Goal: Information Seeking & Learning: Learn about a topic

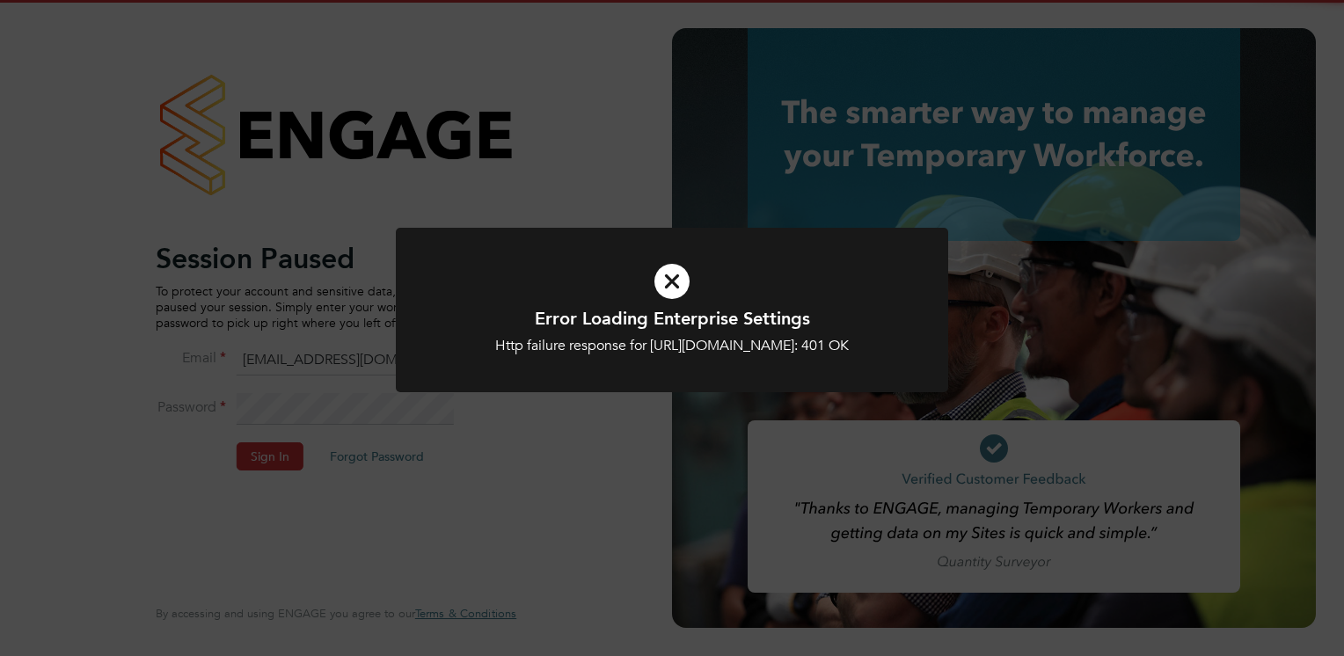
click at [285, 293] on div "Error Loading Enterprise Settings Http failure response for https://mmpconsulta…" at bounding box center [672, 328] width 1344 height 656
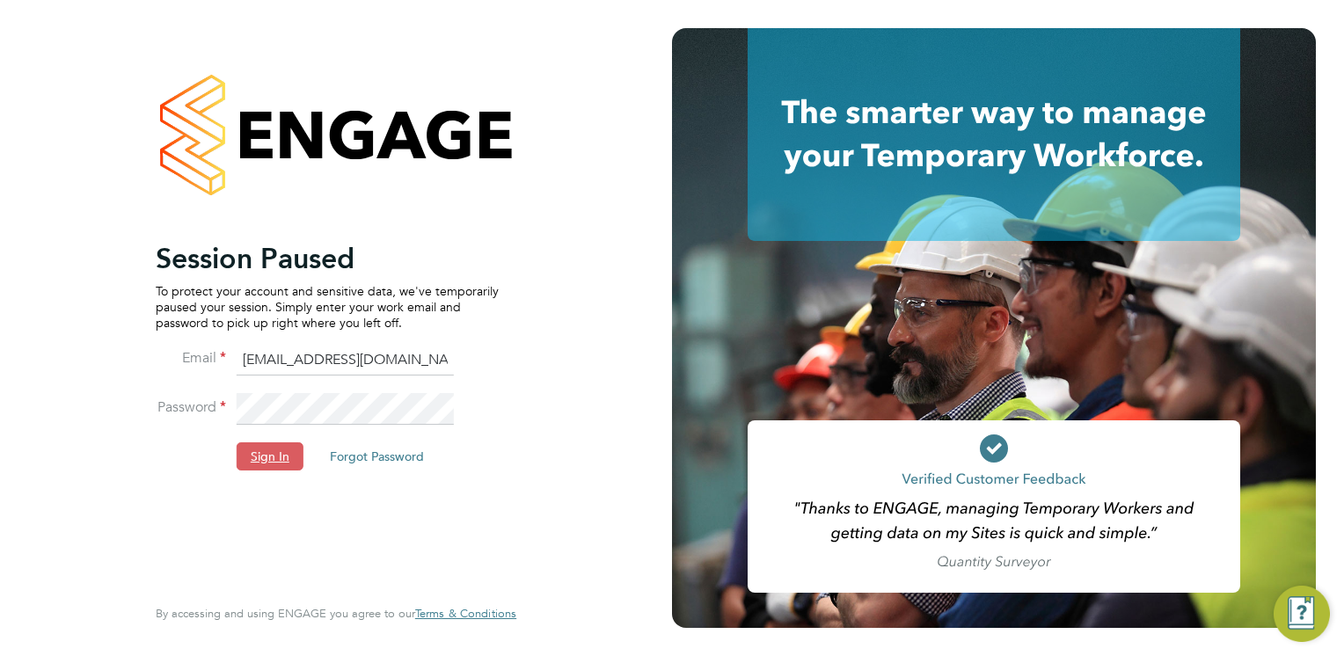
click at [273, 458] on button "Sign In" at bounding box center [270, 457] width 67 height 28
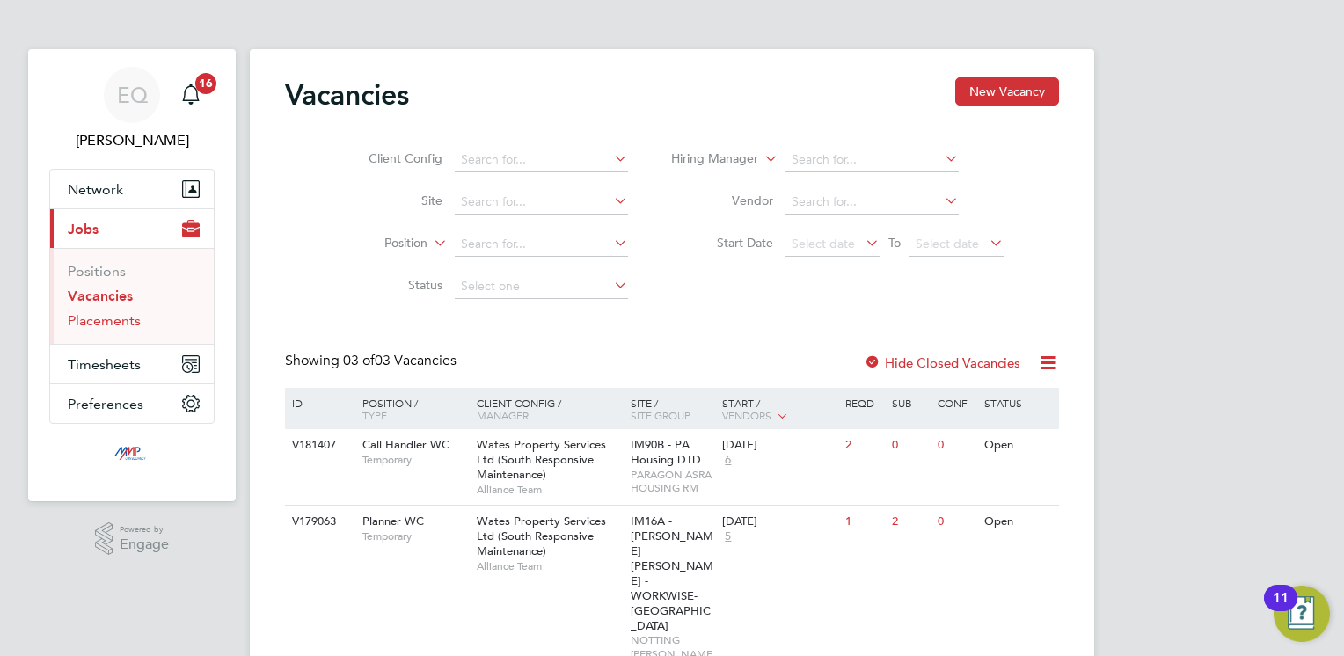
click at [96, 315] on link "Placements" at bounding box center [104, 320] width 73 height 17
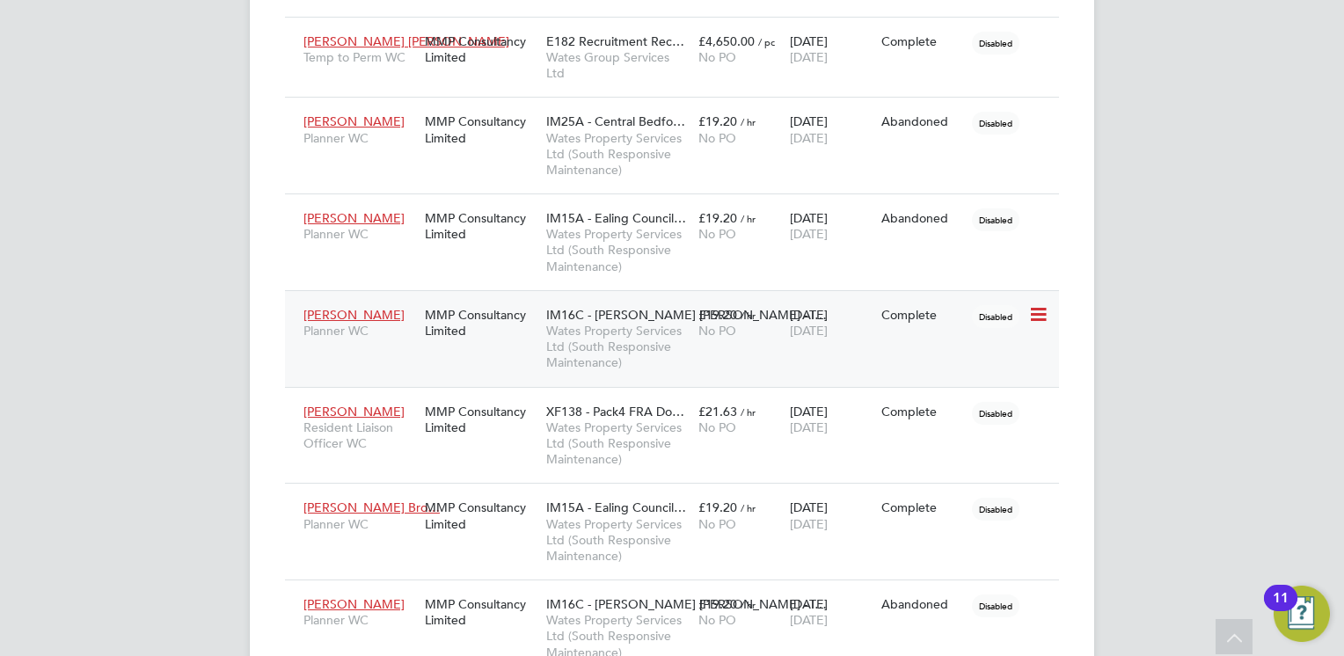
click at [340, 342] on div "Samin Faysal Planner WC" at bounding box center [359, 322] width 121 height 49
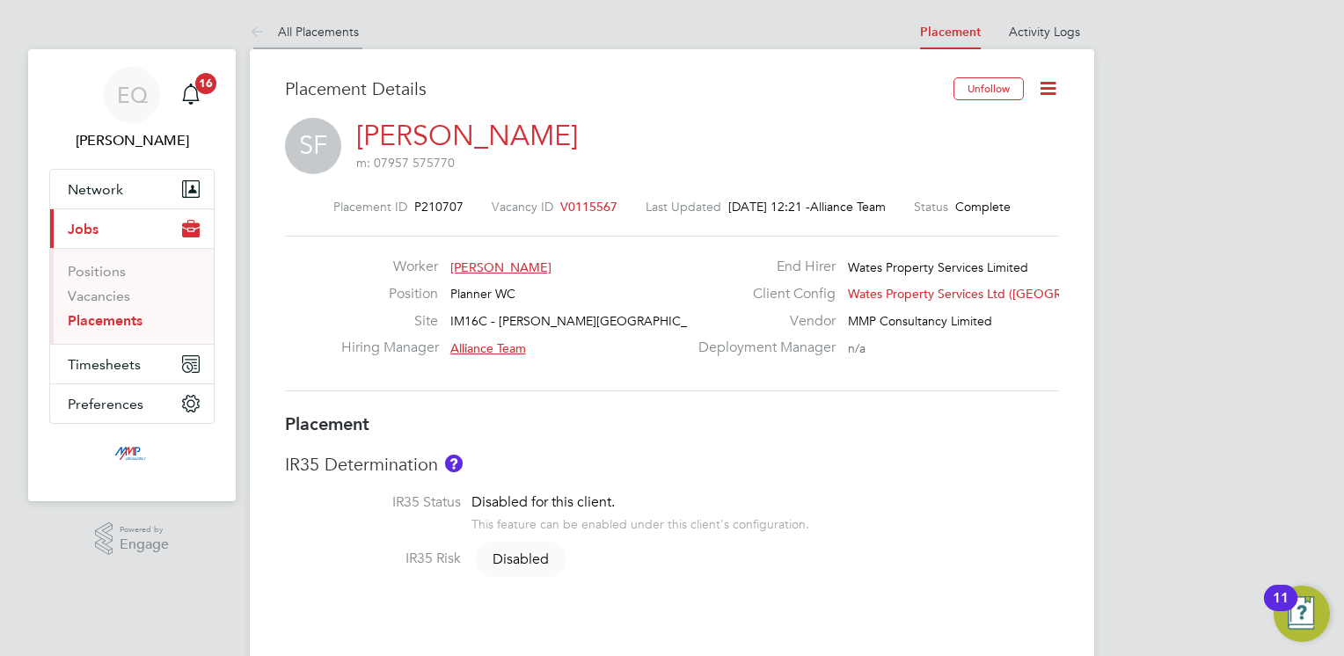
click at [282, 37] on link "All Placements" at bounding box center [304, 32] width 109 height 16
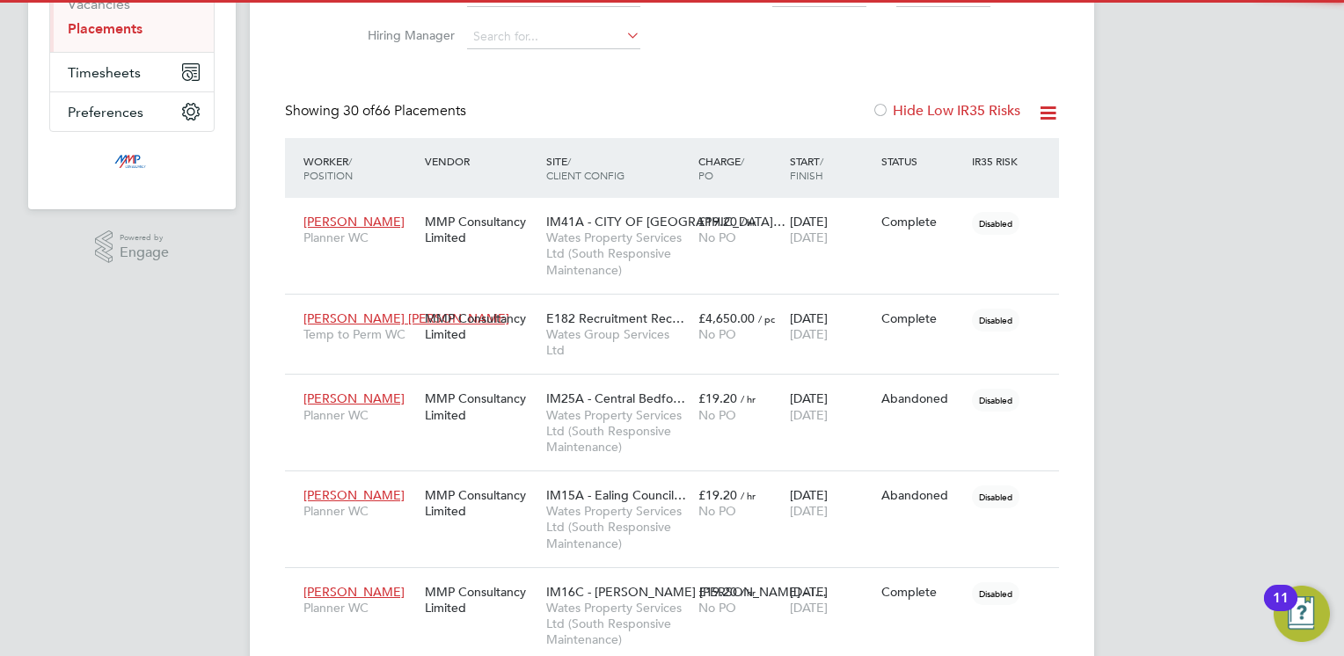
scroll to position [8, 8]
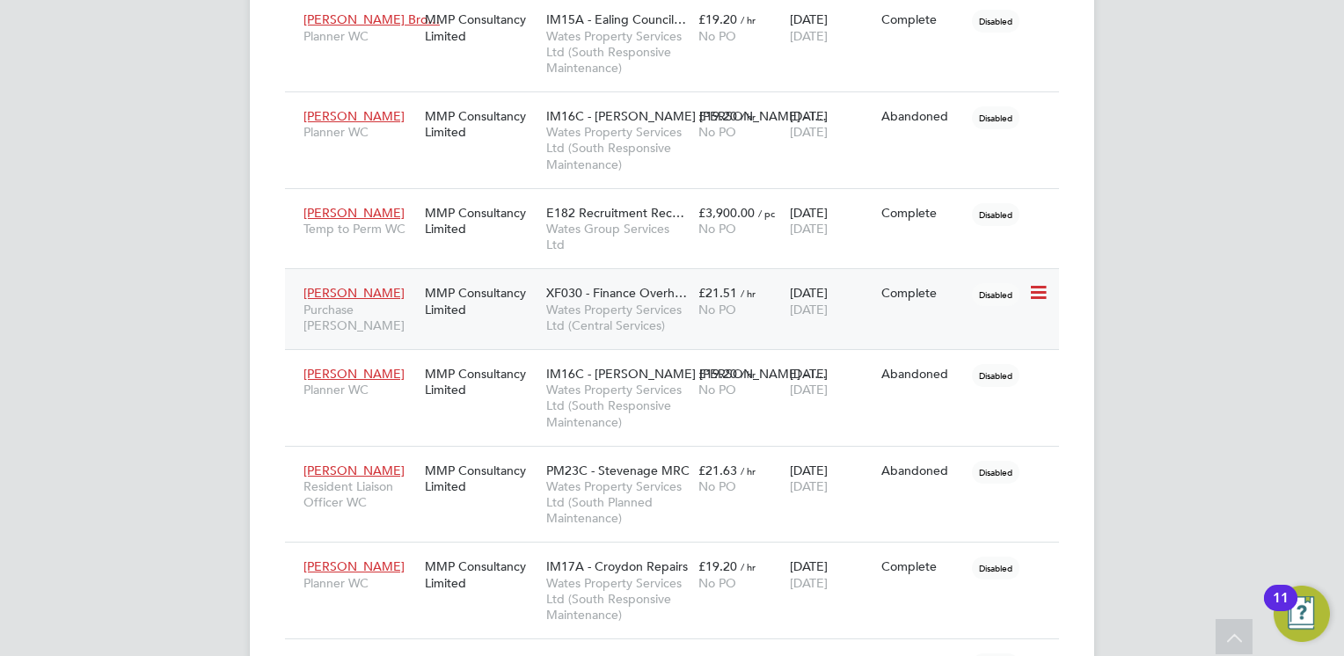
click at [330, 302] on span "Purchase Ledger WC" at bounding box center [360, 318] width 113 height 32
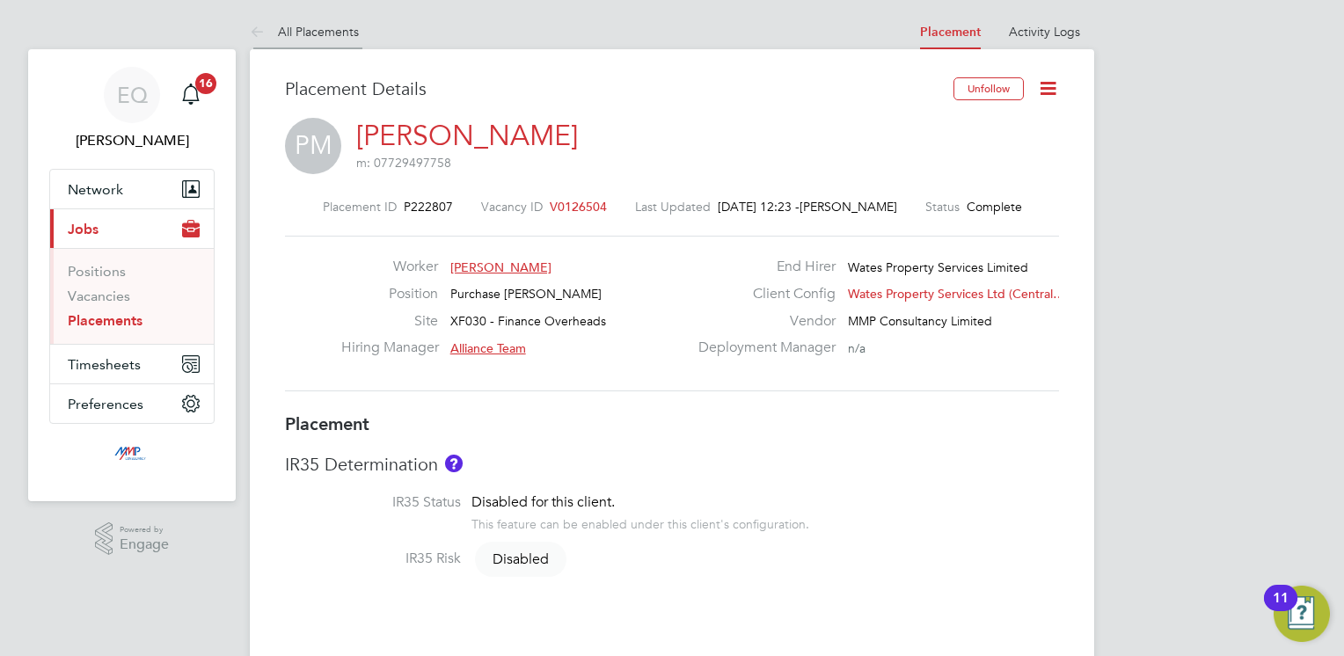
click at [313, 33] on link "All Placements" at bounding box center [304, 32] width 109 height 16
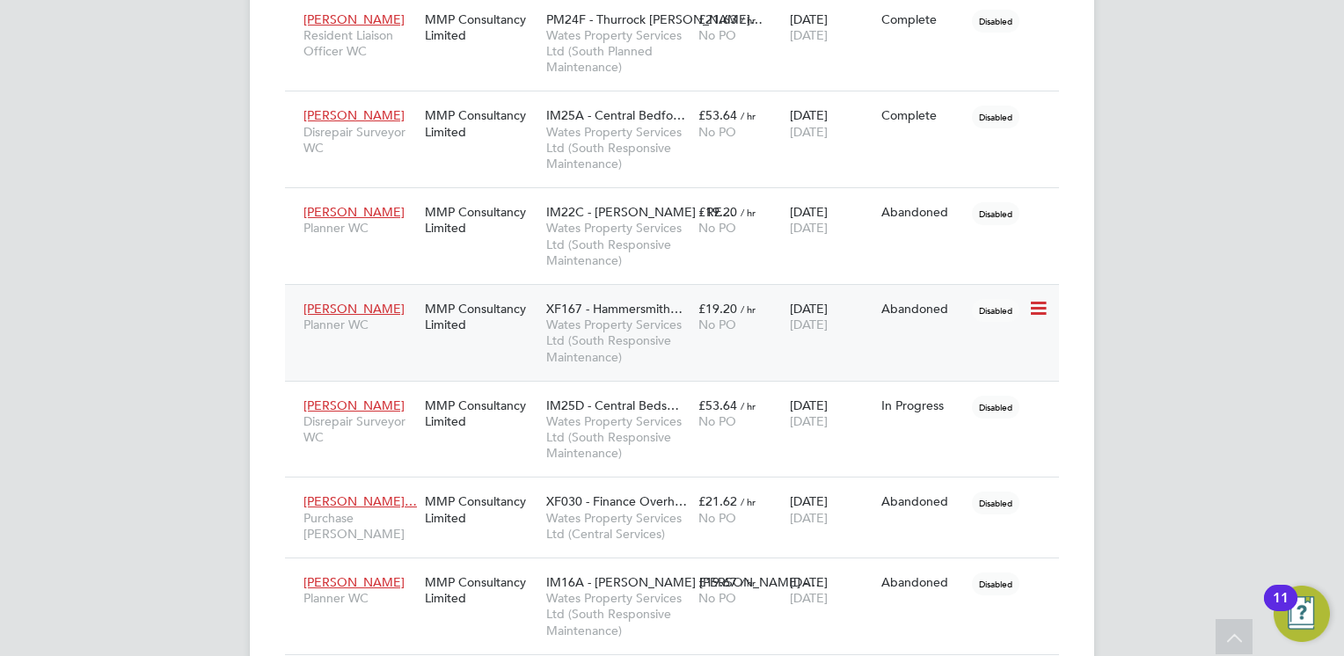
click at [343, 284] on div "Shakina Harris Planner WC MMP Consultancy Limited XF167 - Hammersmith… Wates Pr…" at bounding box center [672, 332] width 774 height 97
click at [342, 296] on div "Shakina Harris Planner WC" at bounding box center [359, 316] width 121 height 49
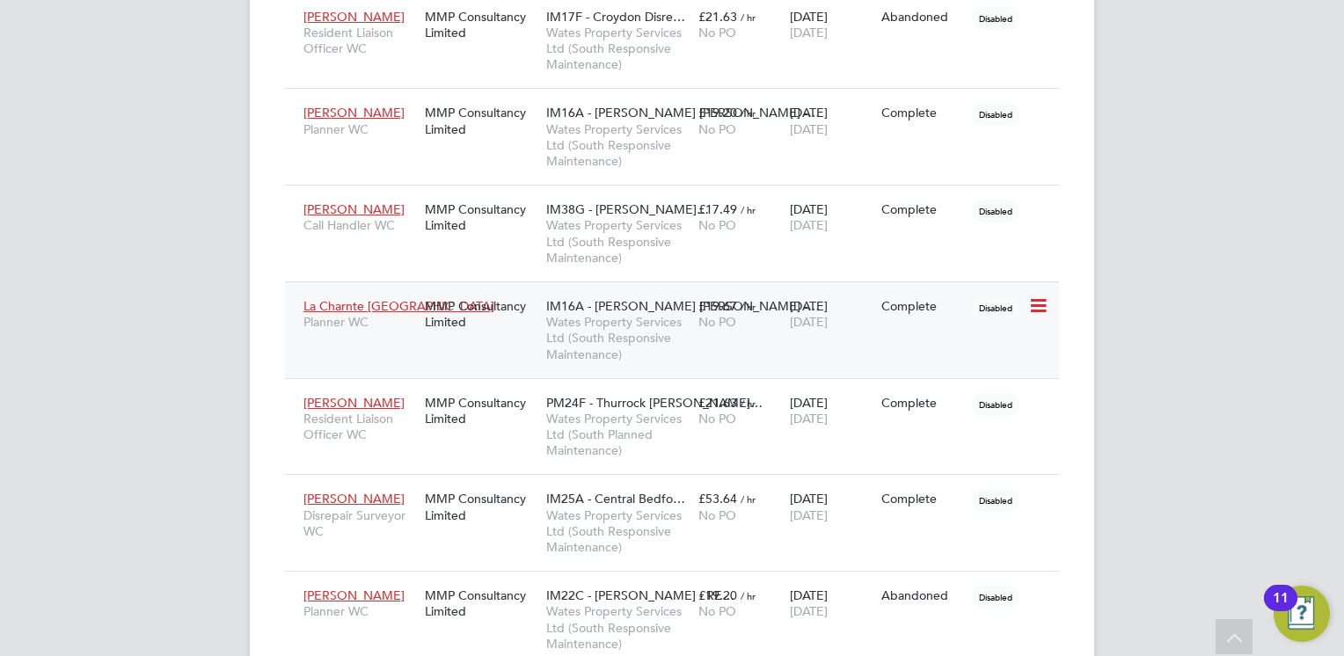
click at [339, 300] on span "La Charnte [GEOGRAPHIC_DATA]" at bounding box center [399, 306] width 191 height 16
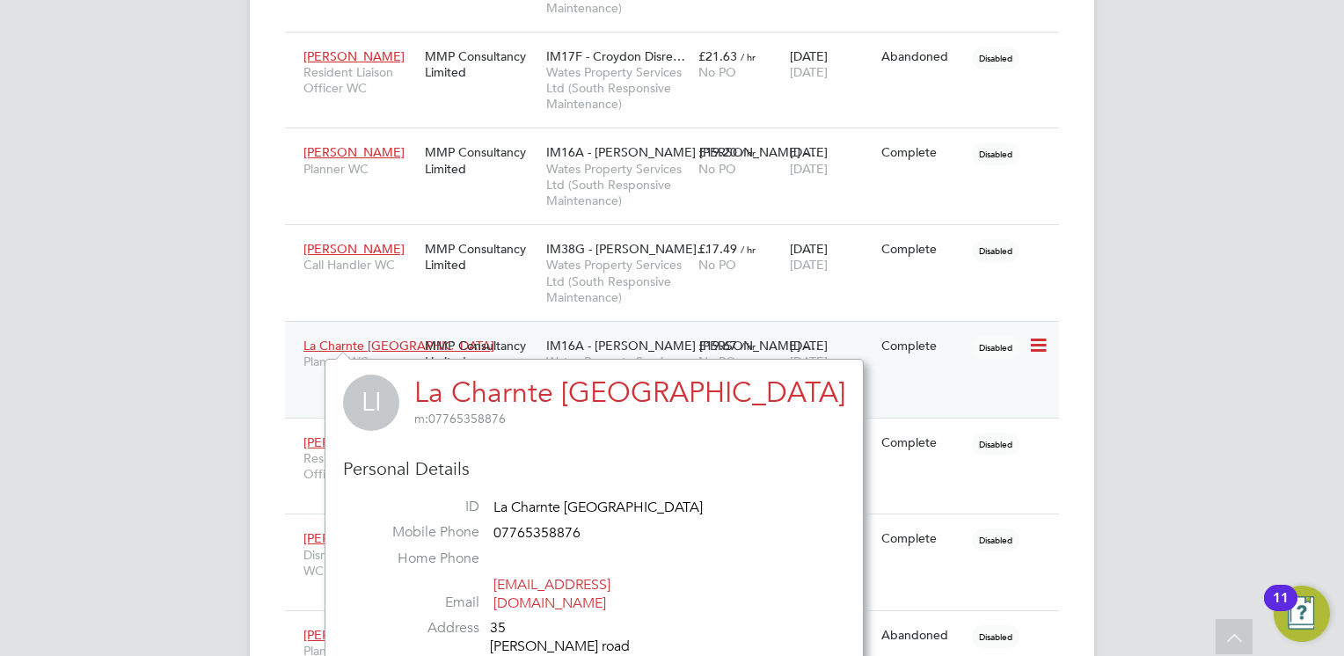
click at [331, 339] on span "La Charnte [GEOGRAPHIC_DATA]" at bounding box center [399, 346] width 191 height 16
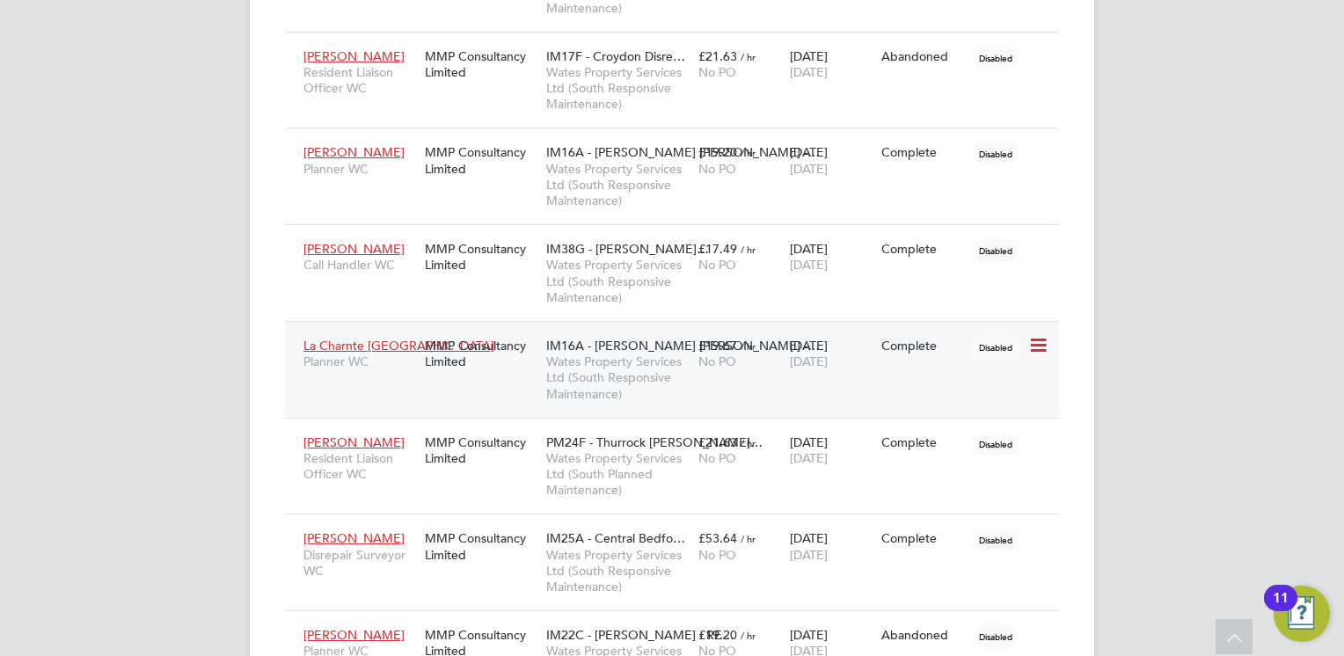
click at [365, 343] on span "La Charnte [GEOGRAPHIC_DATA]" at bounding box center [399, 346] width 191 height 16
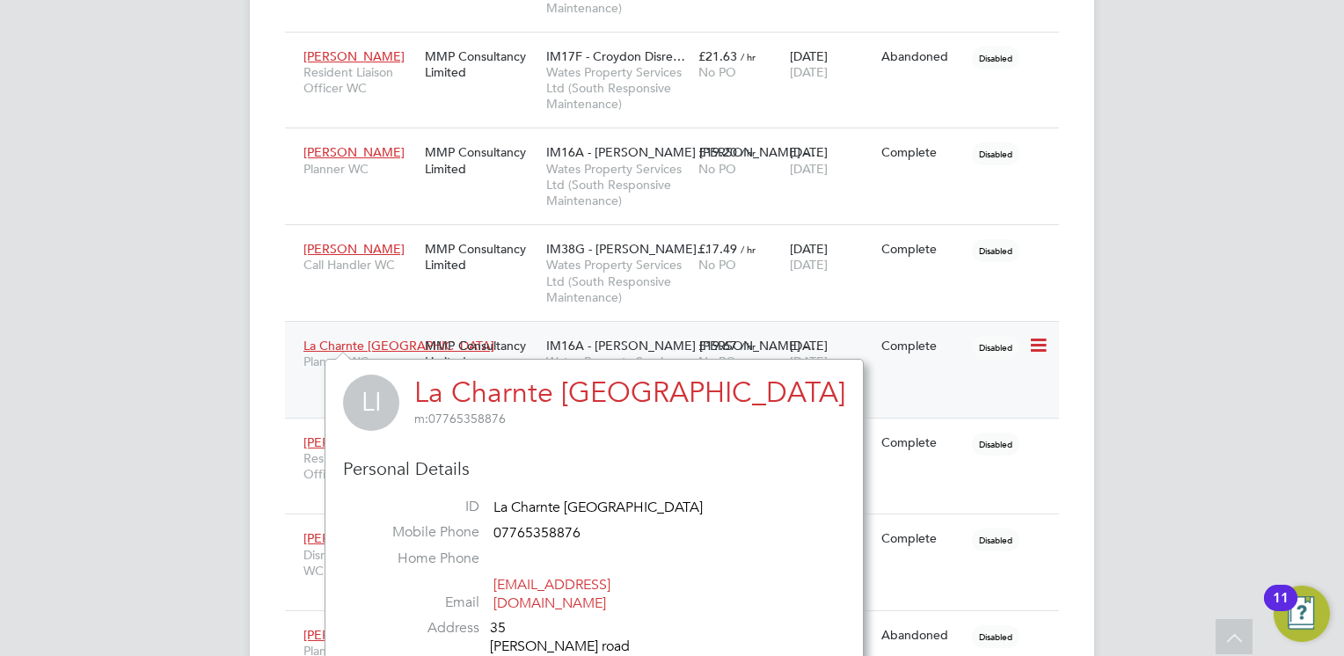
click at [311, 354] on span "Planner WC" at bounding box center [360, 362] width 113 height 16
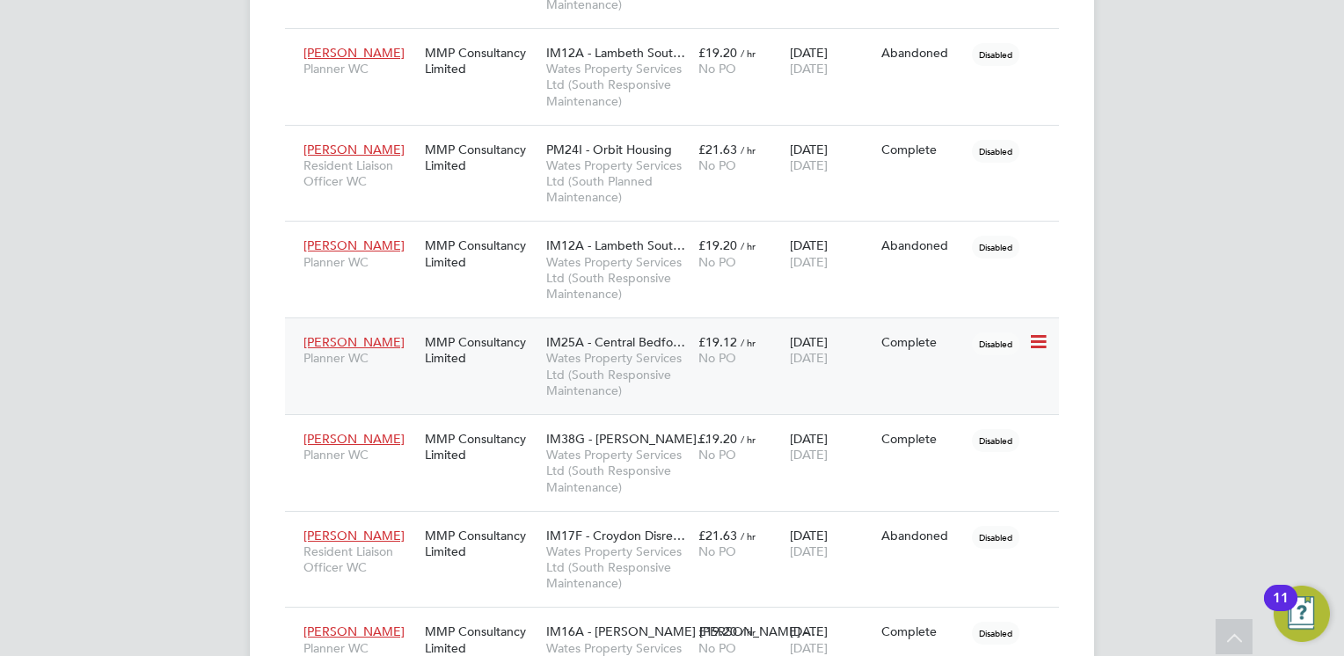
click at [362, 339] on span "Sikandar Mahmood" at bounding box center [354, 342] width 101 height 16
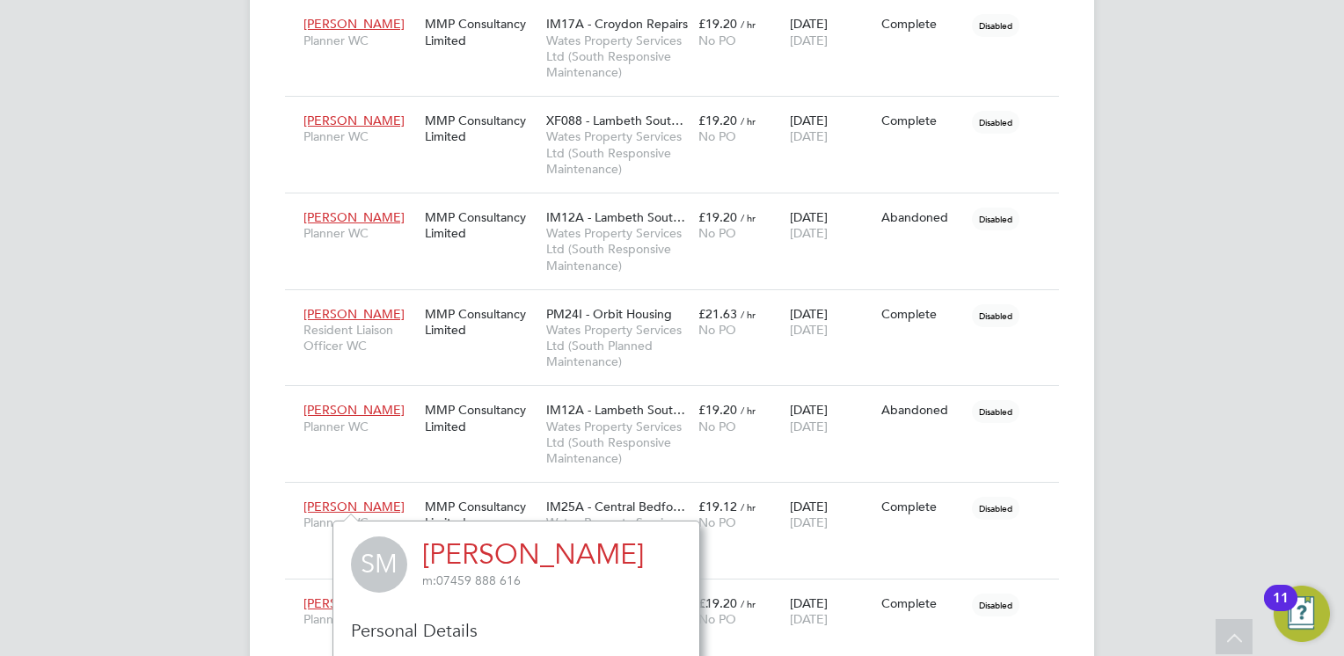
click at [207, 247] on div "EQ Eva Quinn Notifications 16 Applications: Network Businesses Sites Workers Co…" at bounding box center [672, 127] width 1344 height 3455
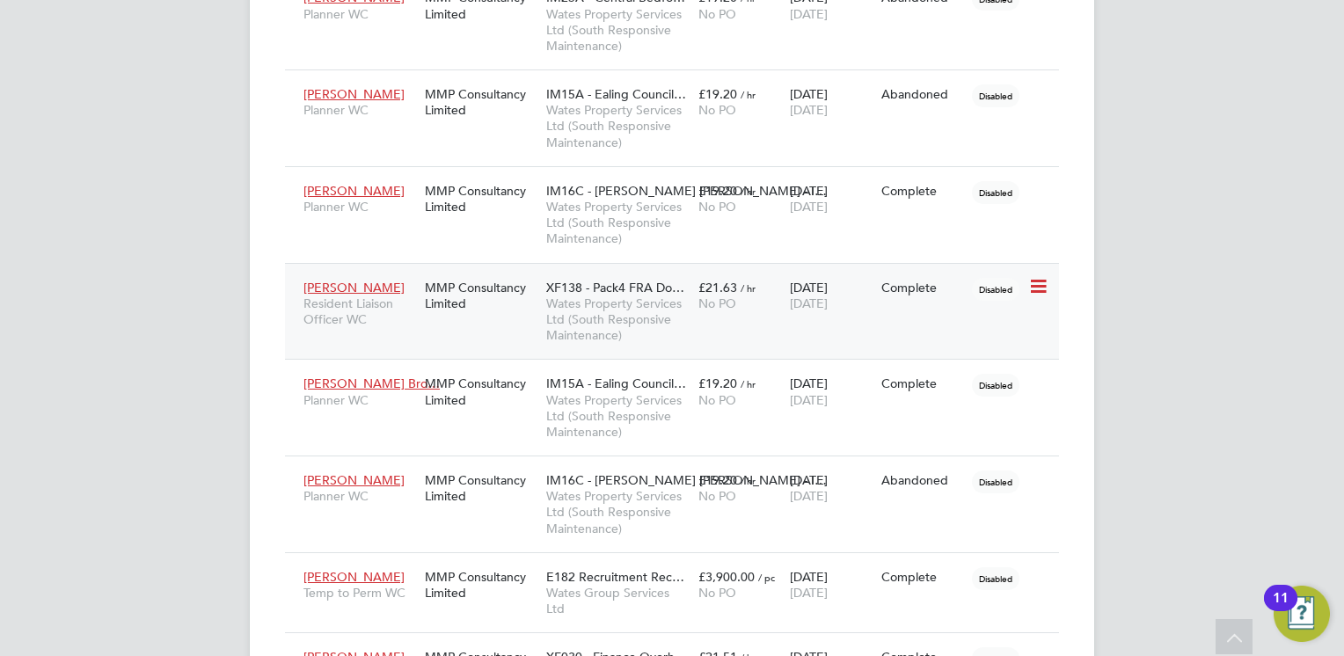
click at [335, 292] on span "Saqib Naz" at bounding box center [354, 288] width 101 height 16
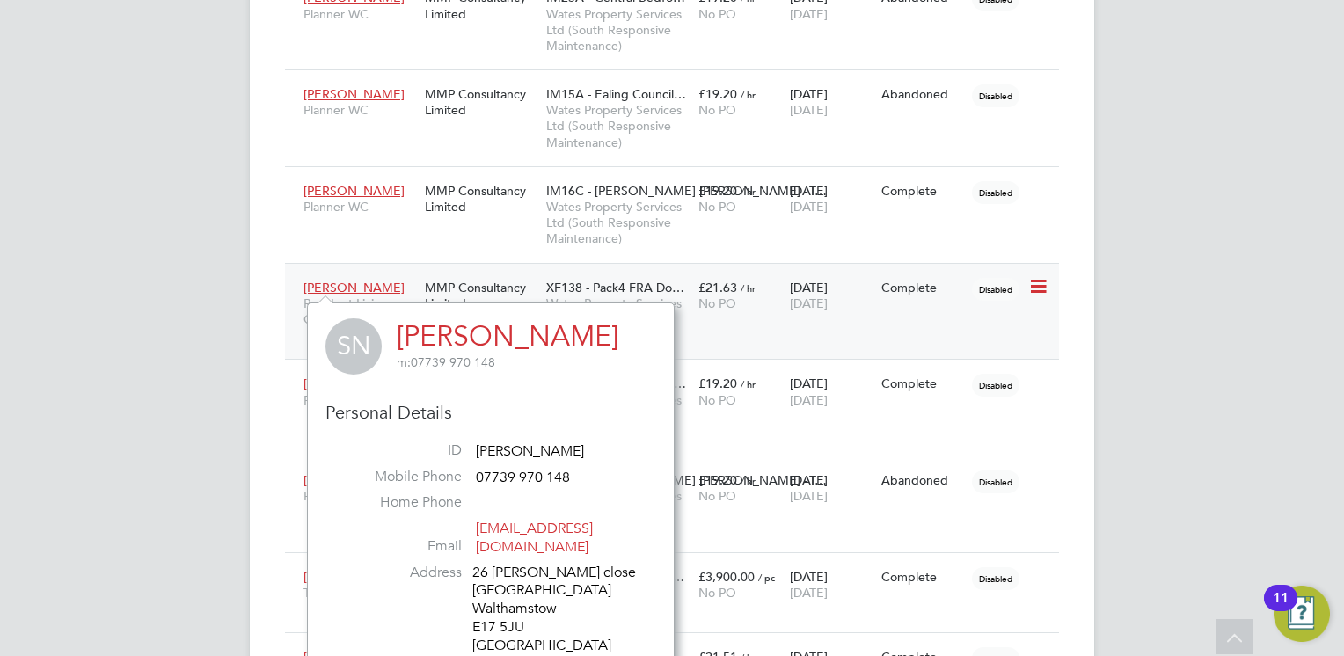
click at [689, 296] on span "Wates Property Services Ltd (South Responsive Maintenance)" at bounding box center [617, 320] width 143 height 48
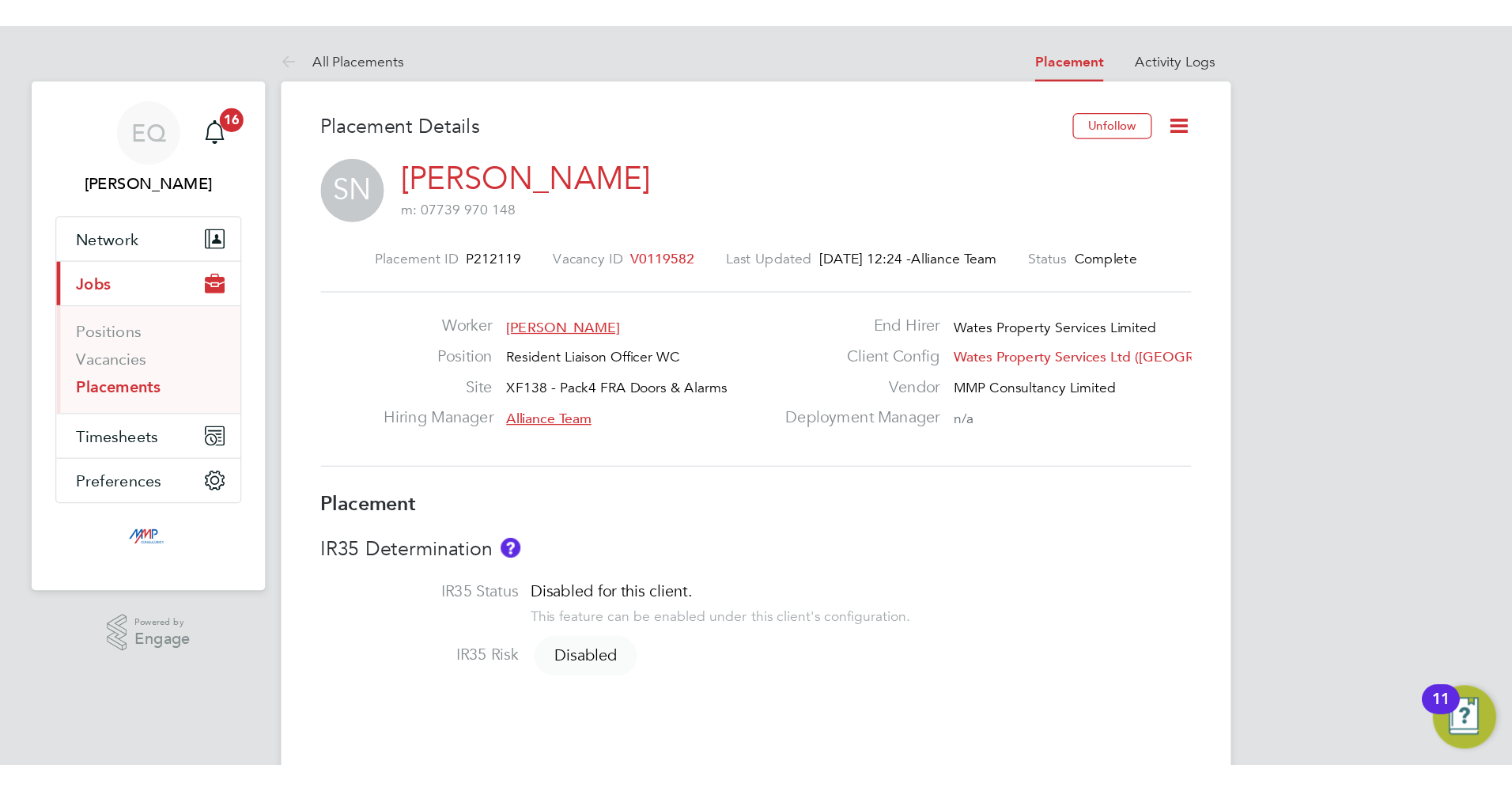
scroll to position [25, 313]
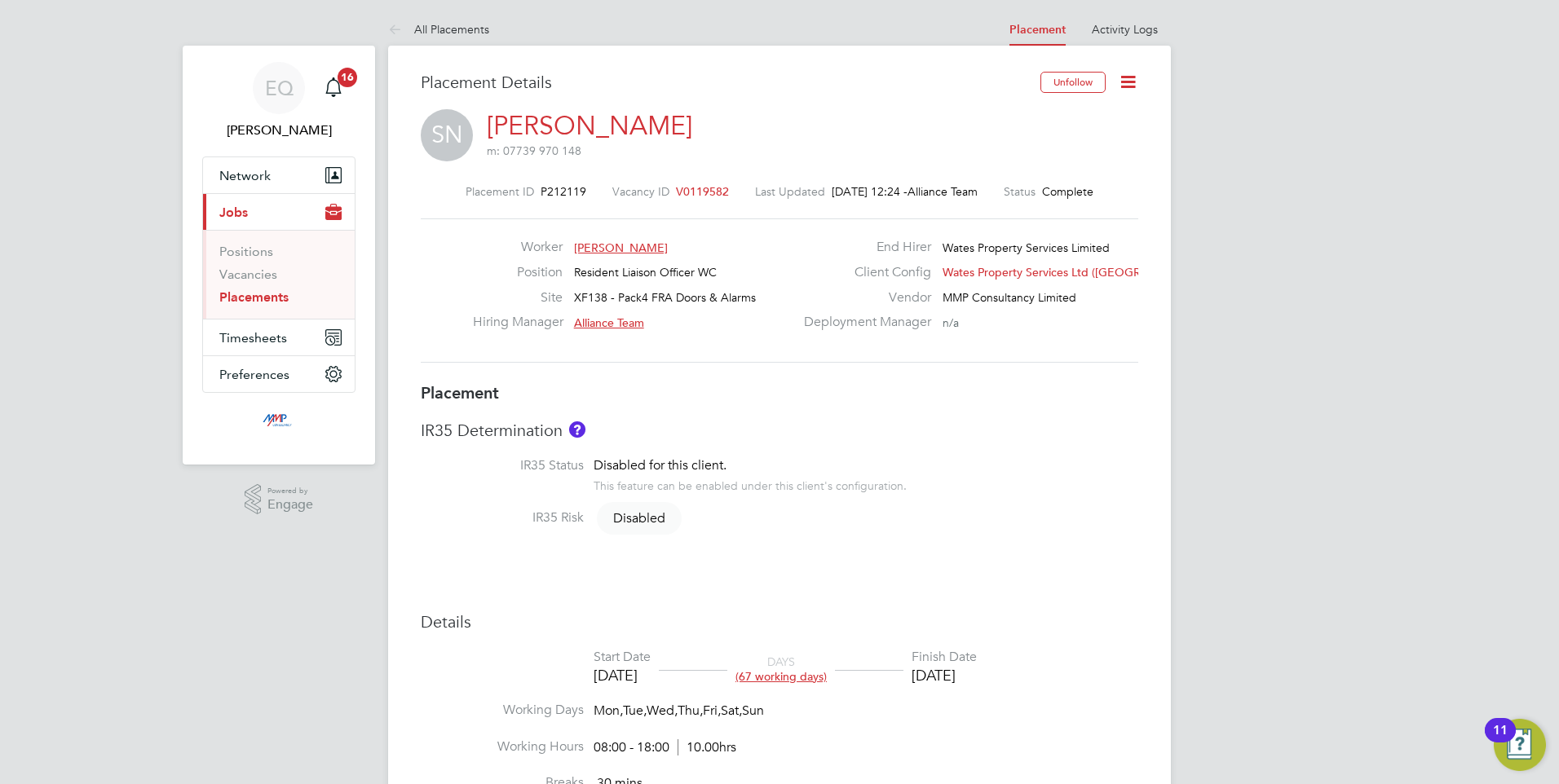
click at [411, 31] on link "All Placements" at bounding box center [438, 30] width 101 height 15
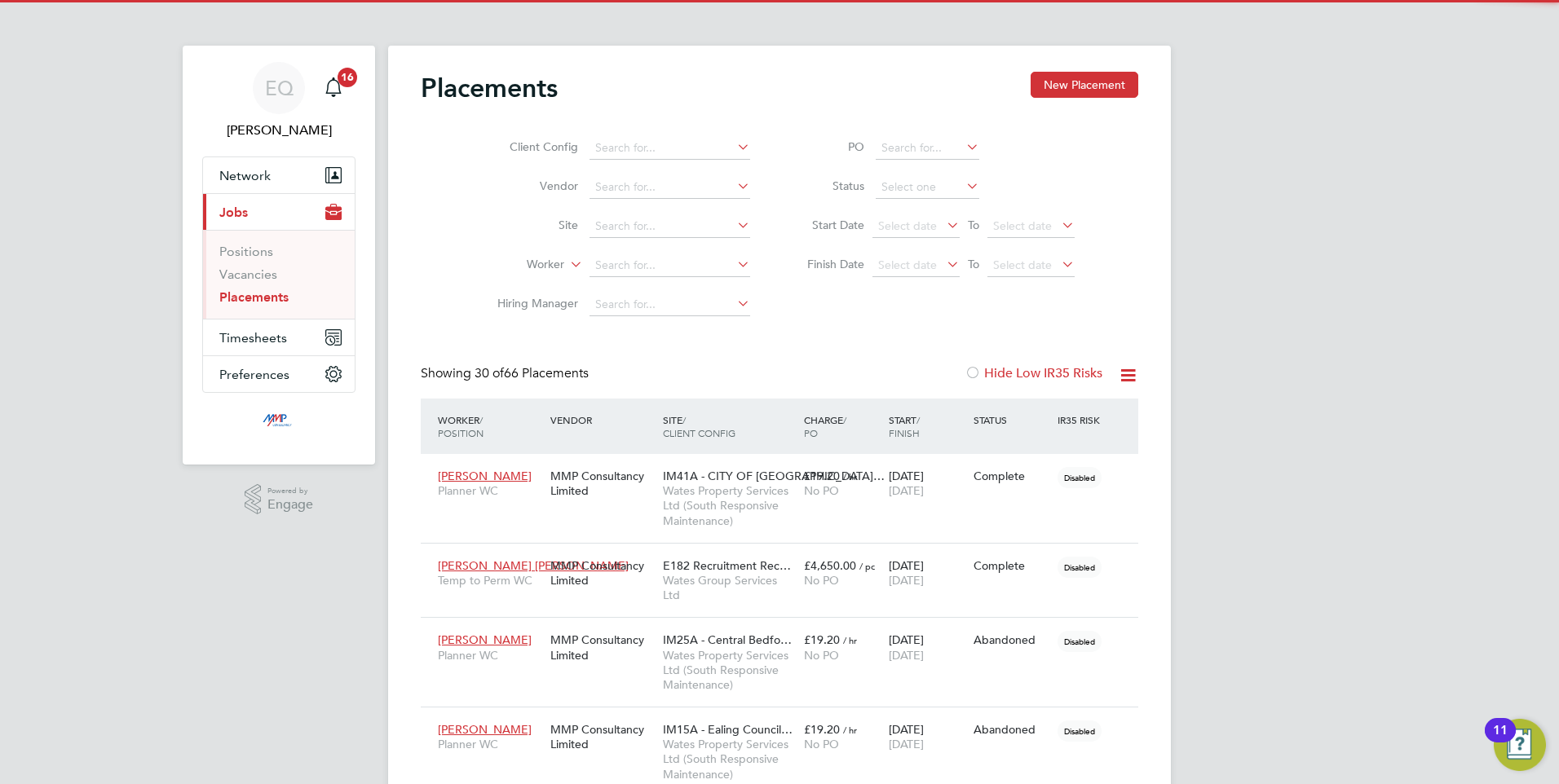
scroll to position [77, 142]
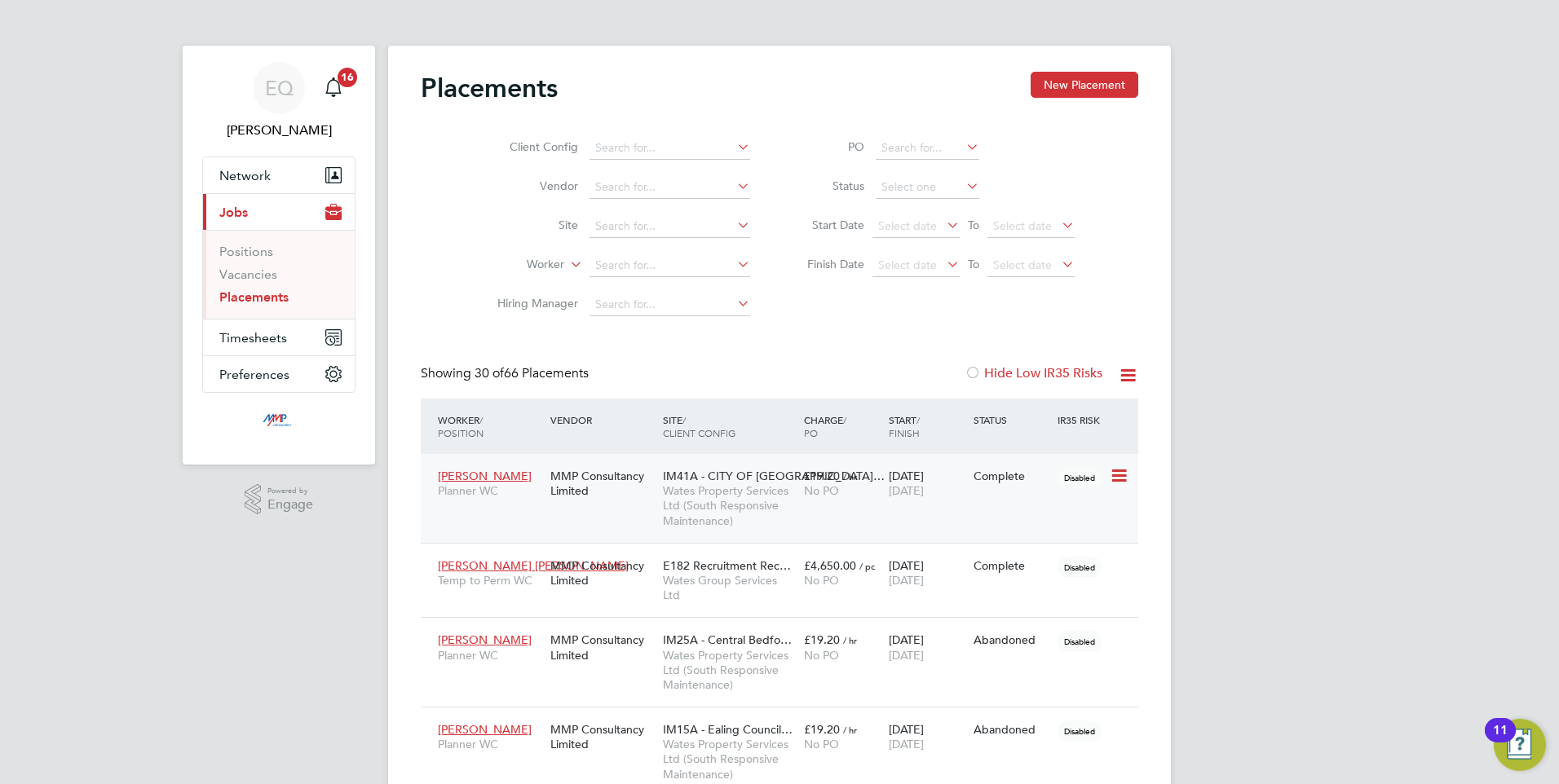
click at [447, 471] on span "Aya Bakkali" at bounding box center [484, 476] width 94 height 15
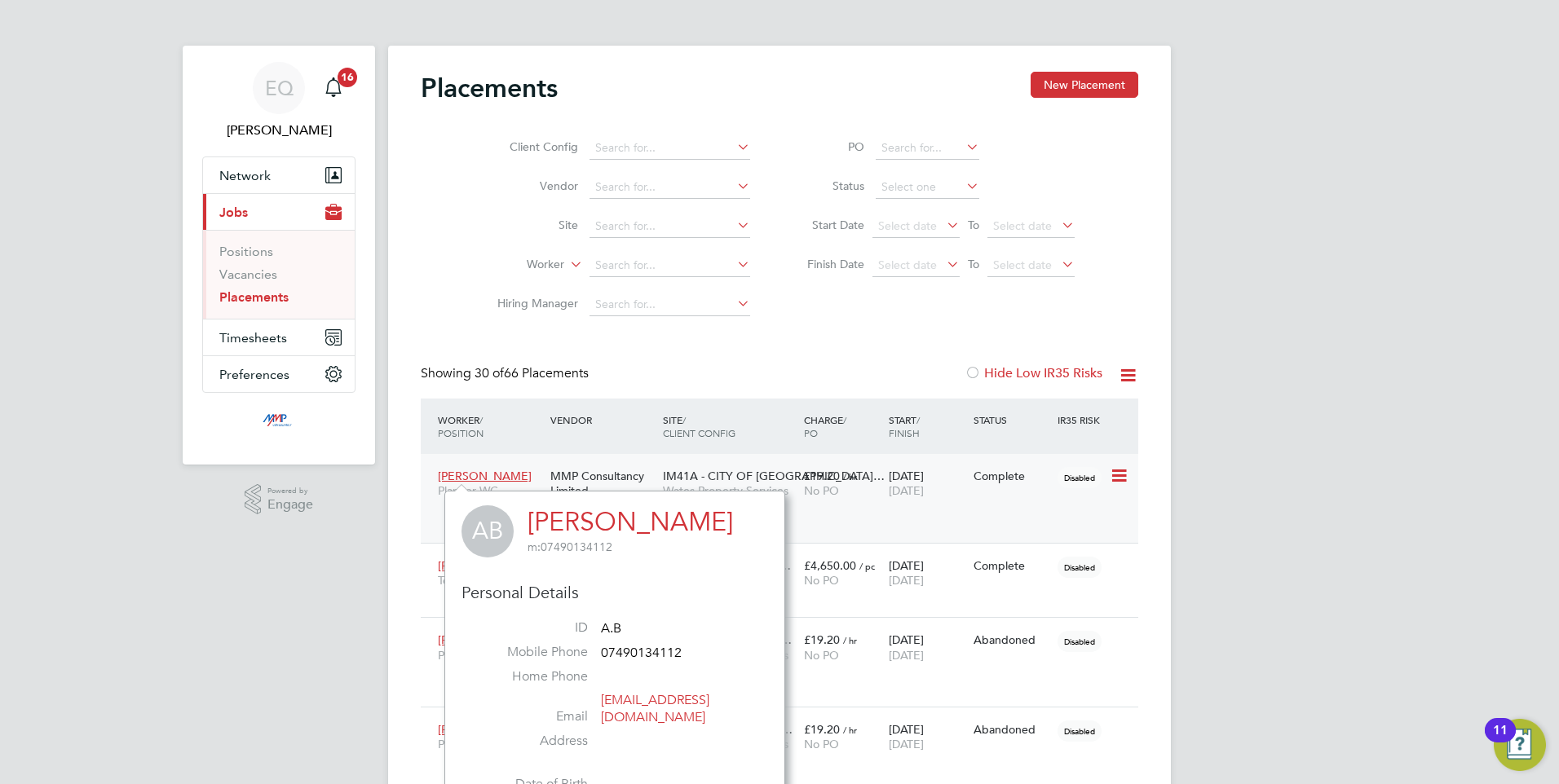
click at [479, 472] on span "Aya Bakkali" at bounding box center [484, 476] width 94 height 15
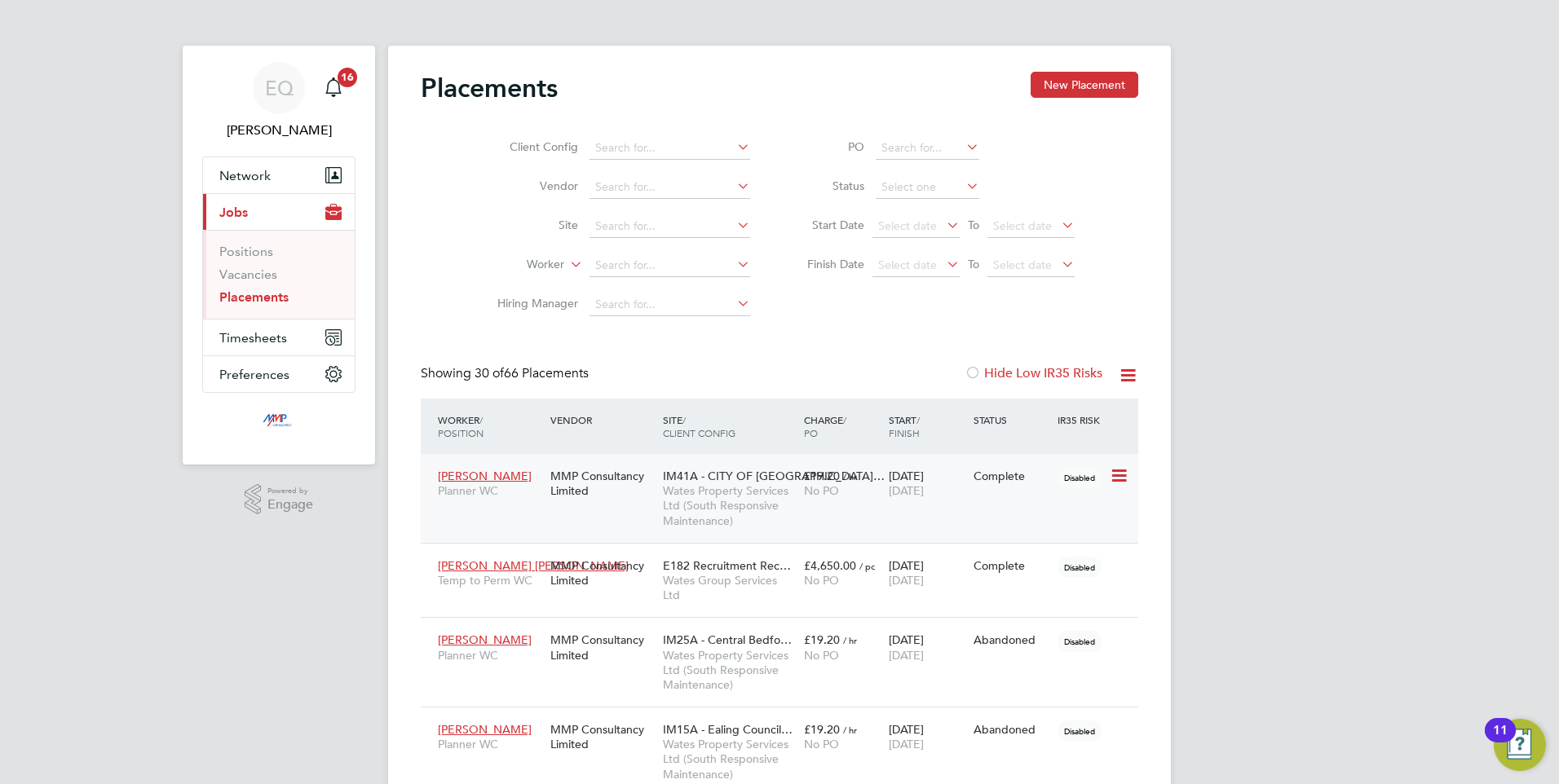
click at [533, 499] on div "Aya Bakkali Planner WC" at bounding box center [489, 483] width 112 height 45
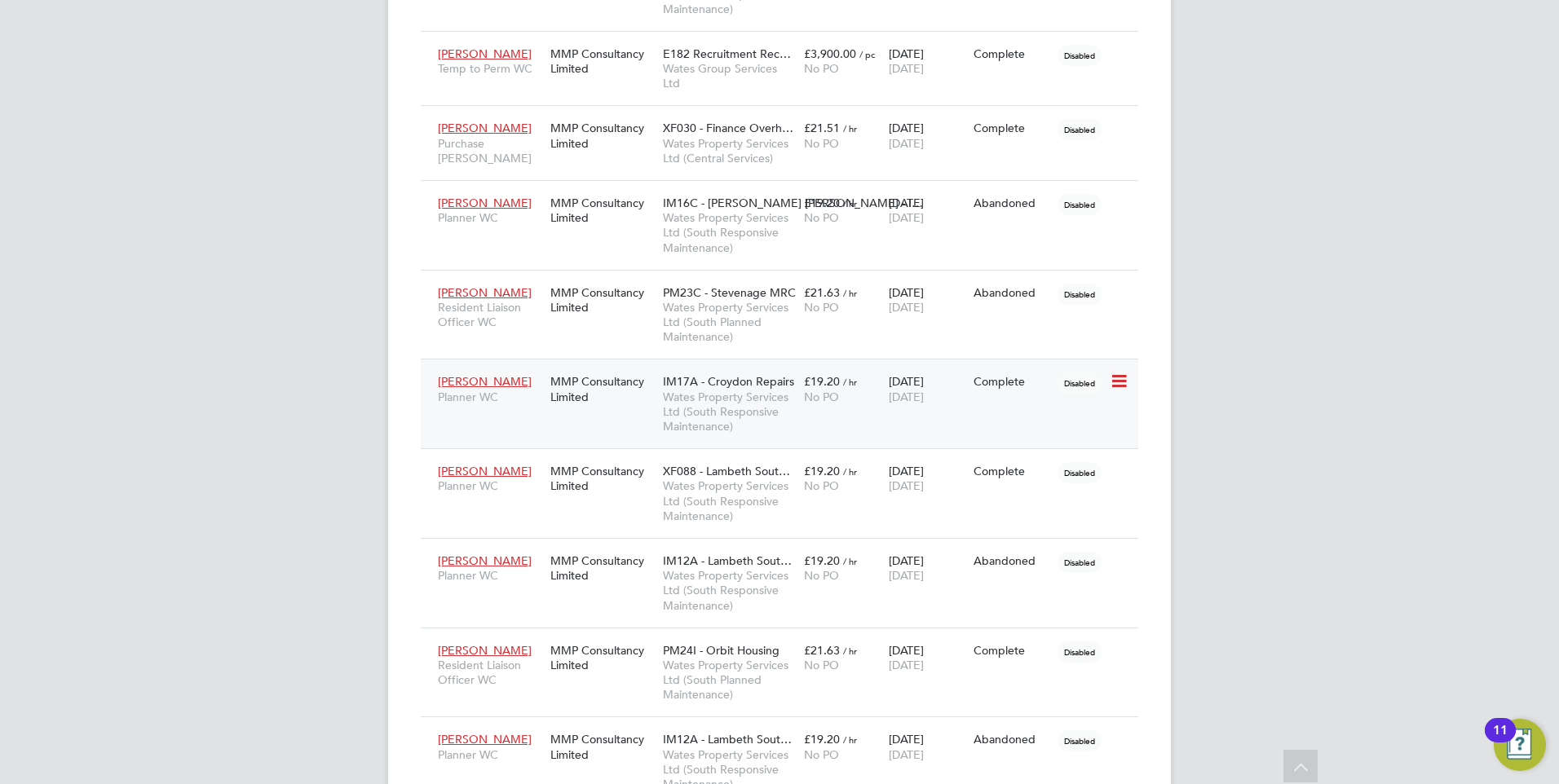
scroll to position [1142, 0]
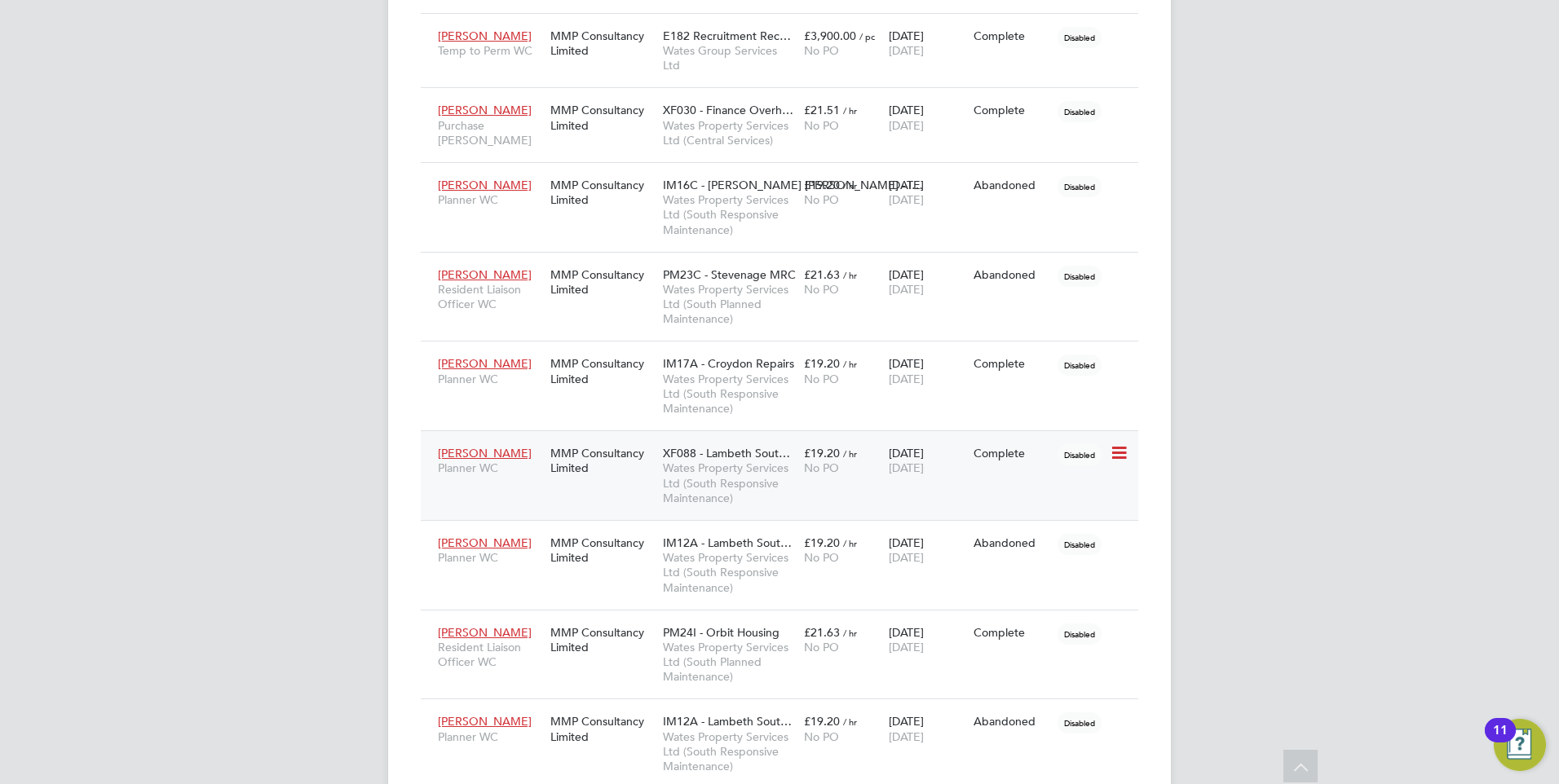
click at [485, 462] on span "Planner WC" at bounding box center [489, 468] width 105 height 15
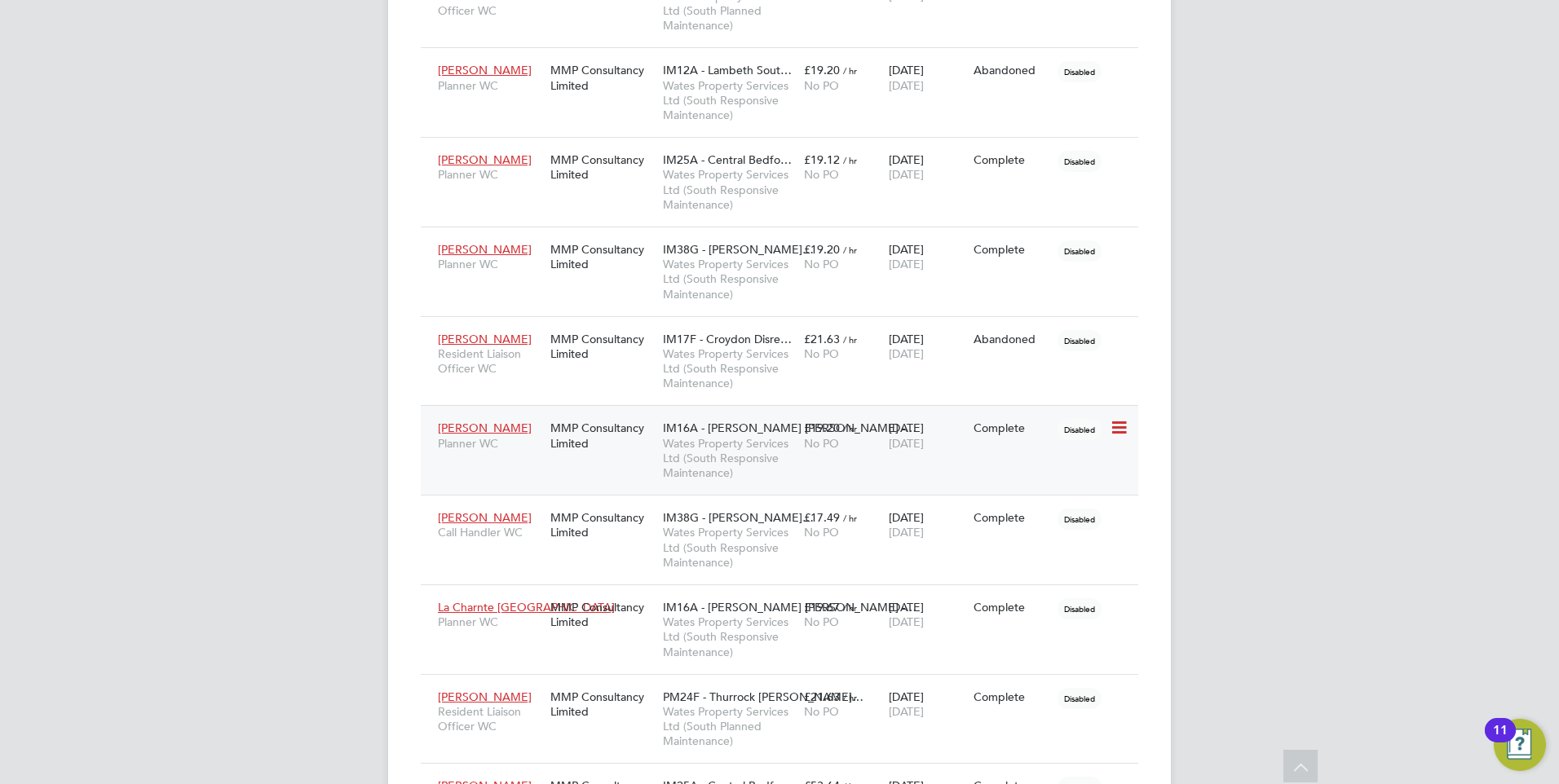
scroll to position [1794, 0]
click at [463, 519] on span "Sierra David" at bounding box center [484, 517] width 94 height 15
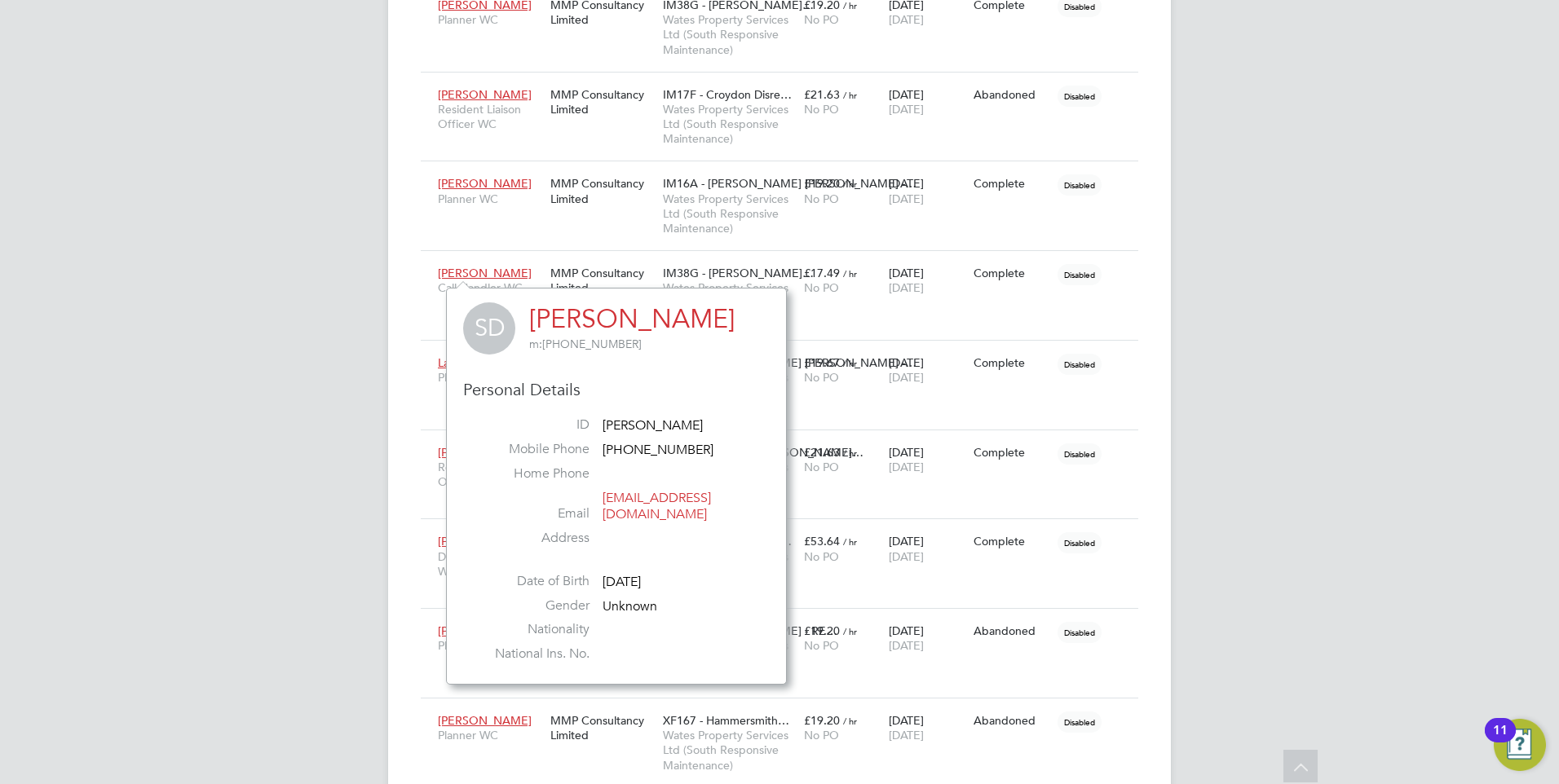
scroll to position [2039, 0]
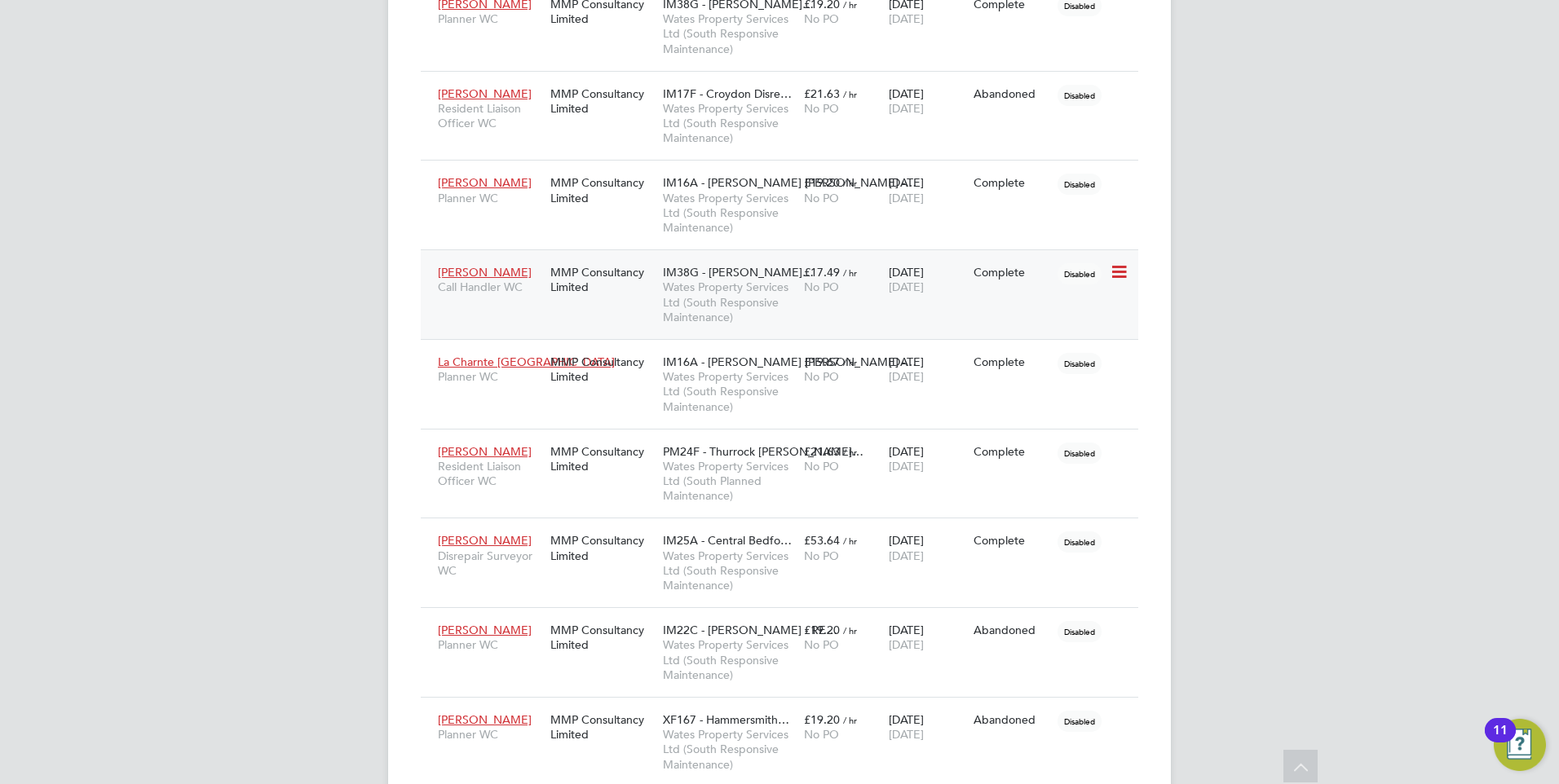
click at [437, 305] on div "Sierra David Call Handler WC MMP Consultancy Limited IM38G - PEABODY DT… Wates …" at bounding box center [780, 294] width 717 height 90
click at [599, 298] on div "MMP Consultancy Limited" at bounding box center [602, 279] width 112 height 45
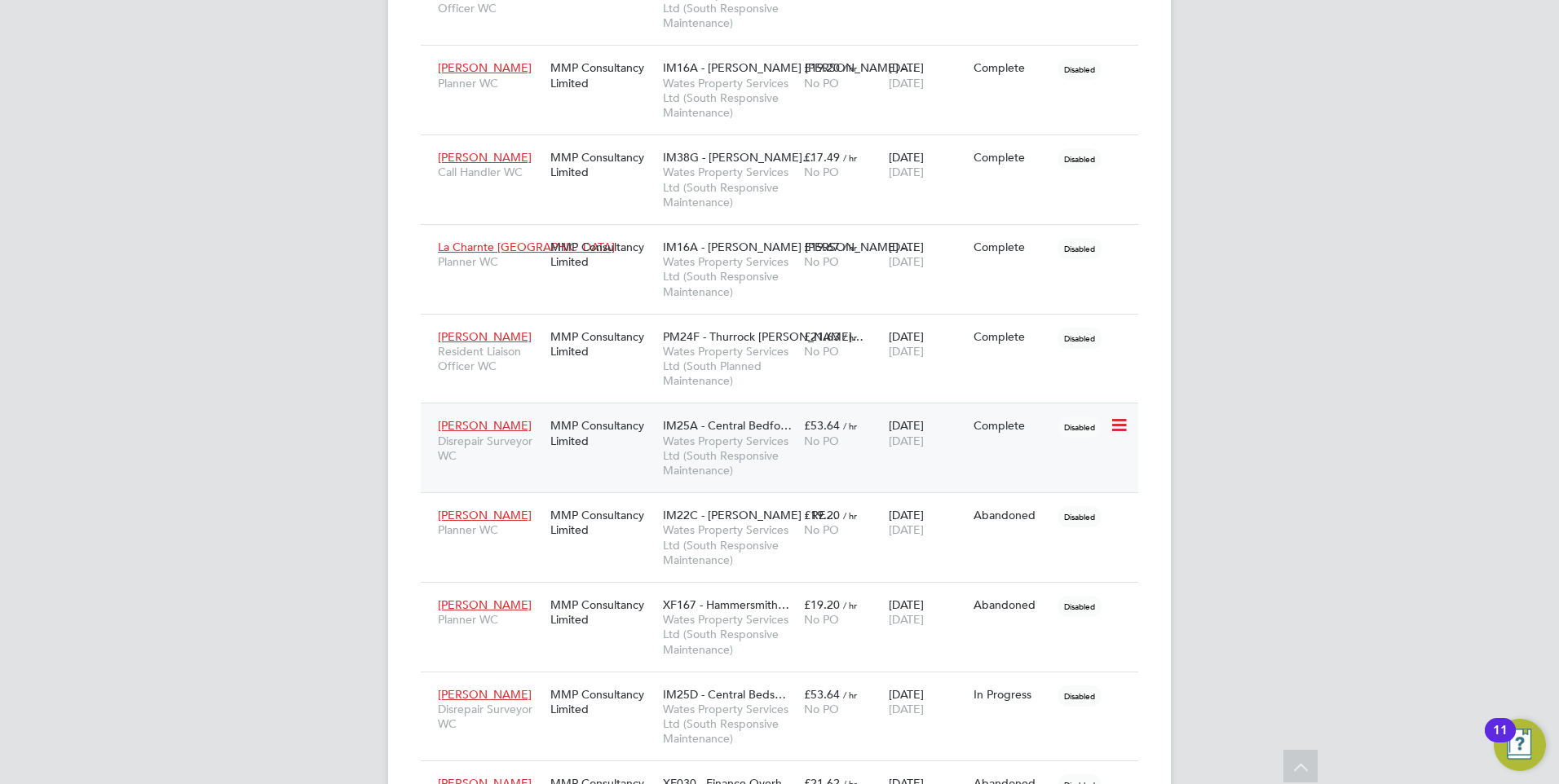
scroll to position [2418, 0]
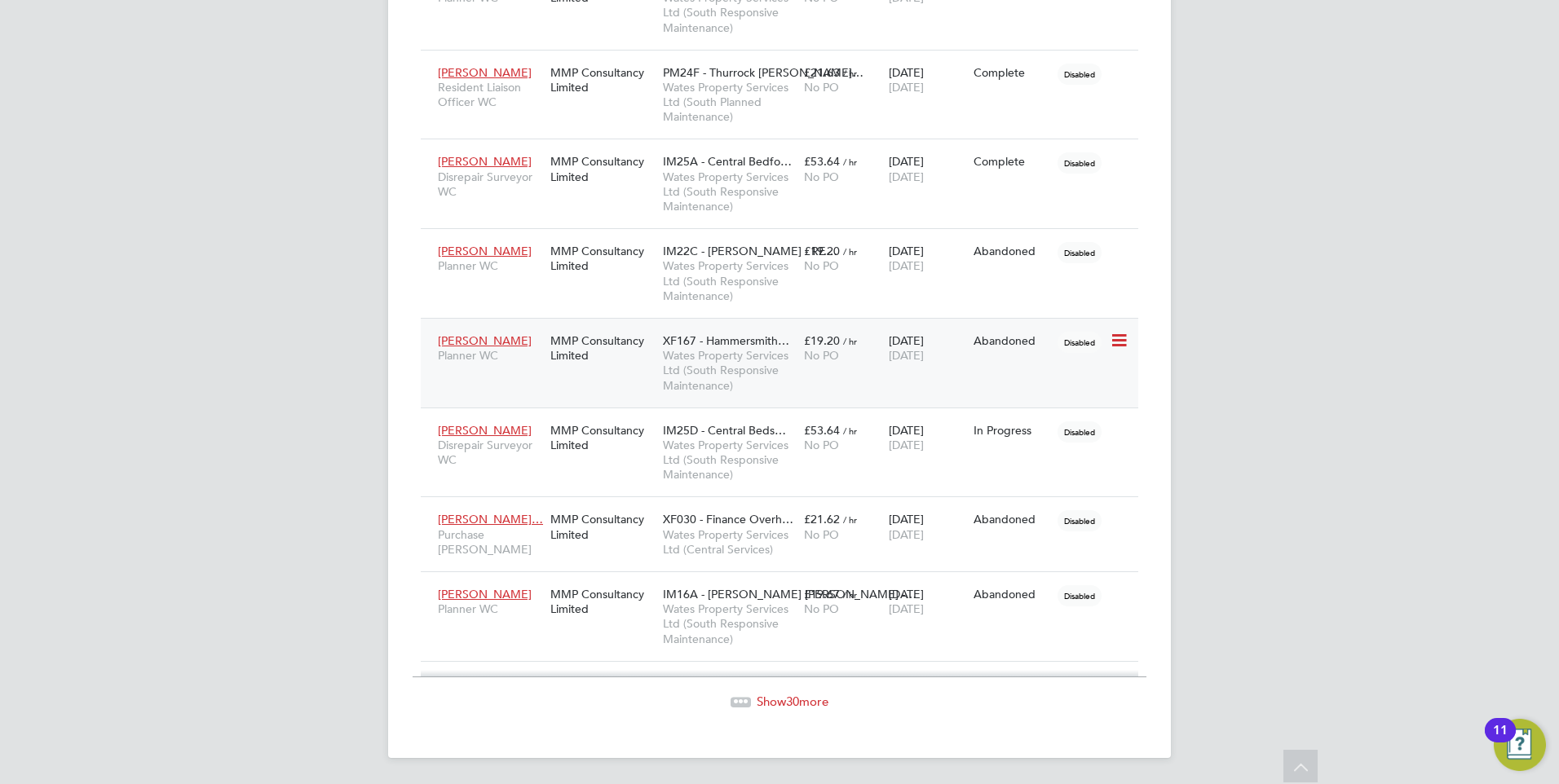
click at [501, 365] on div "Shakina Harris Planner WC" at bounding box center [489, 348] width 112 height 45
click at [514, 588] on span "[PERSON_NAME]" at bounding box center [484, 594] width 94 height 15
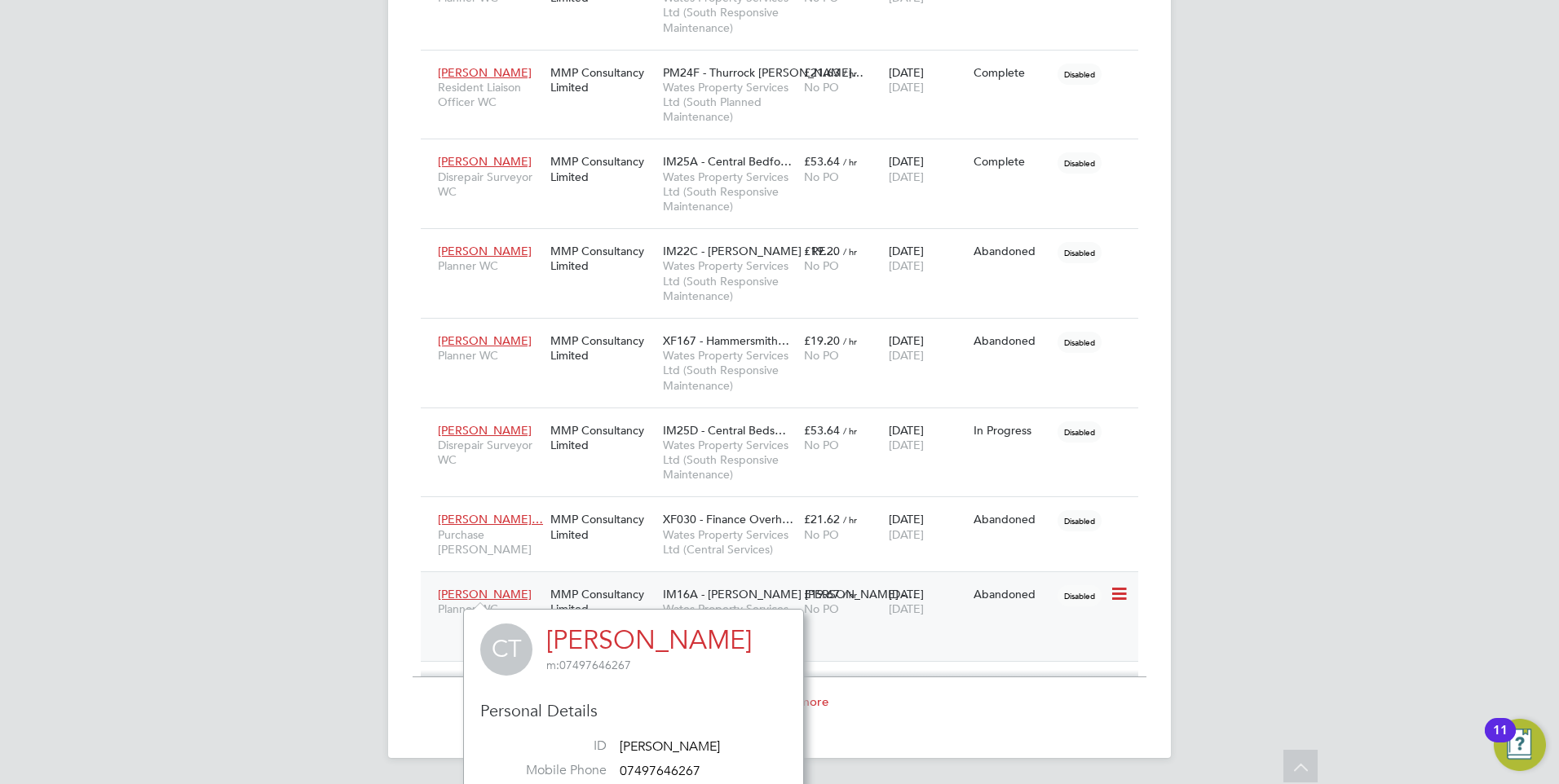
click at [777, 586] on div "IM16A - NOTT HILL -… Wates Property Services Ltd (South Responsive Maintenance)" at bounding box center [729, 617] width 141 height 76
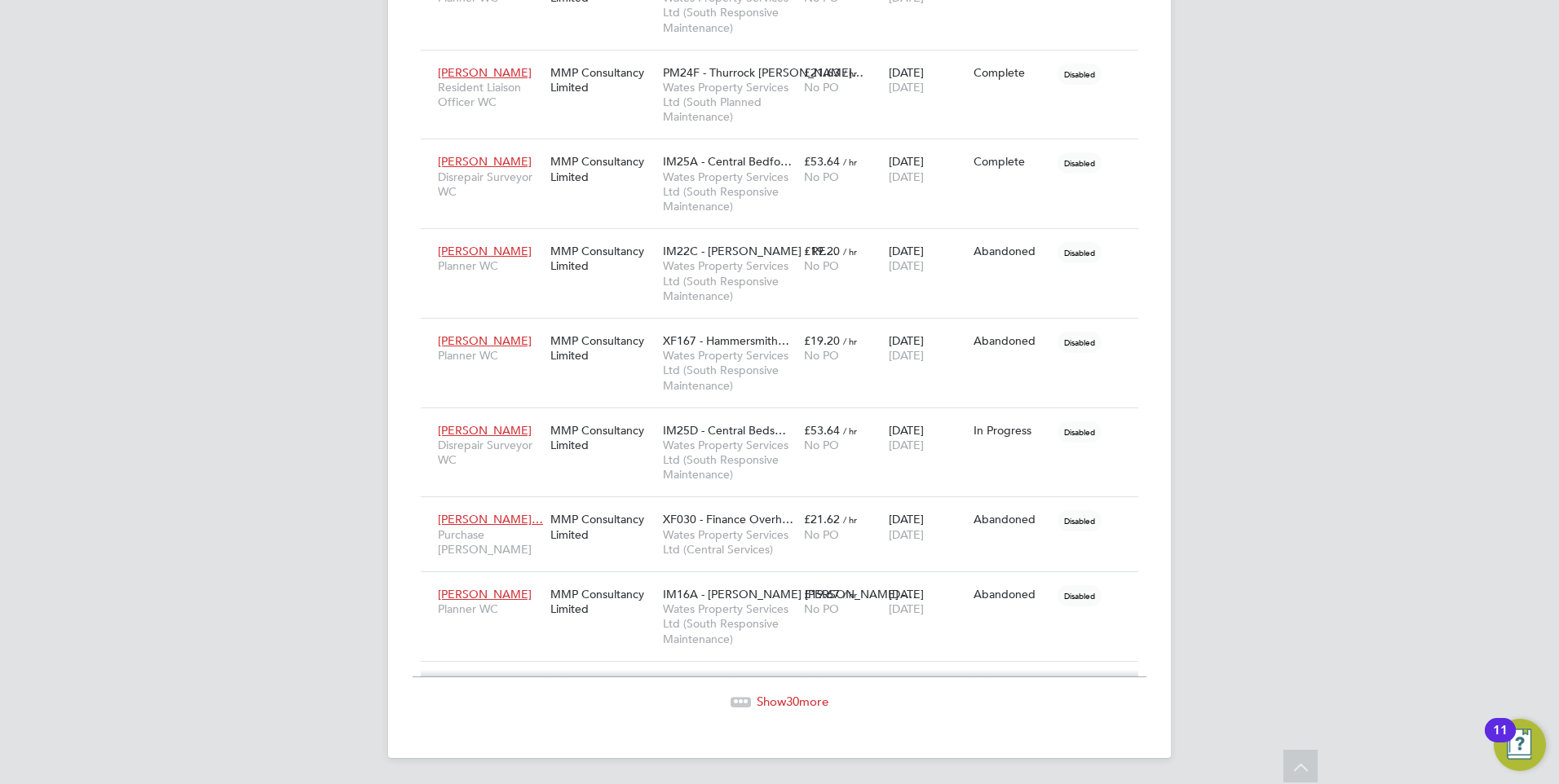
click at [767, 607] on span "Show 30 more" at bounding box center [792, 702] width 71 height 16
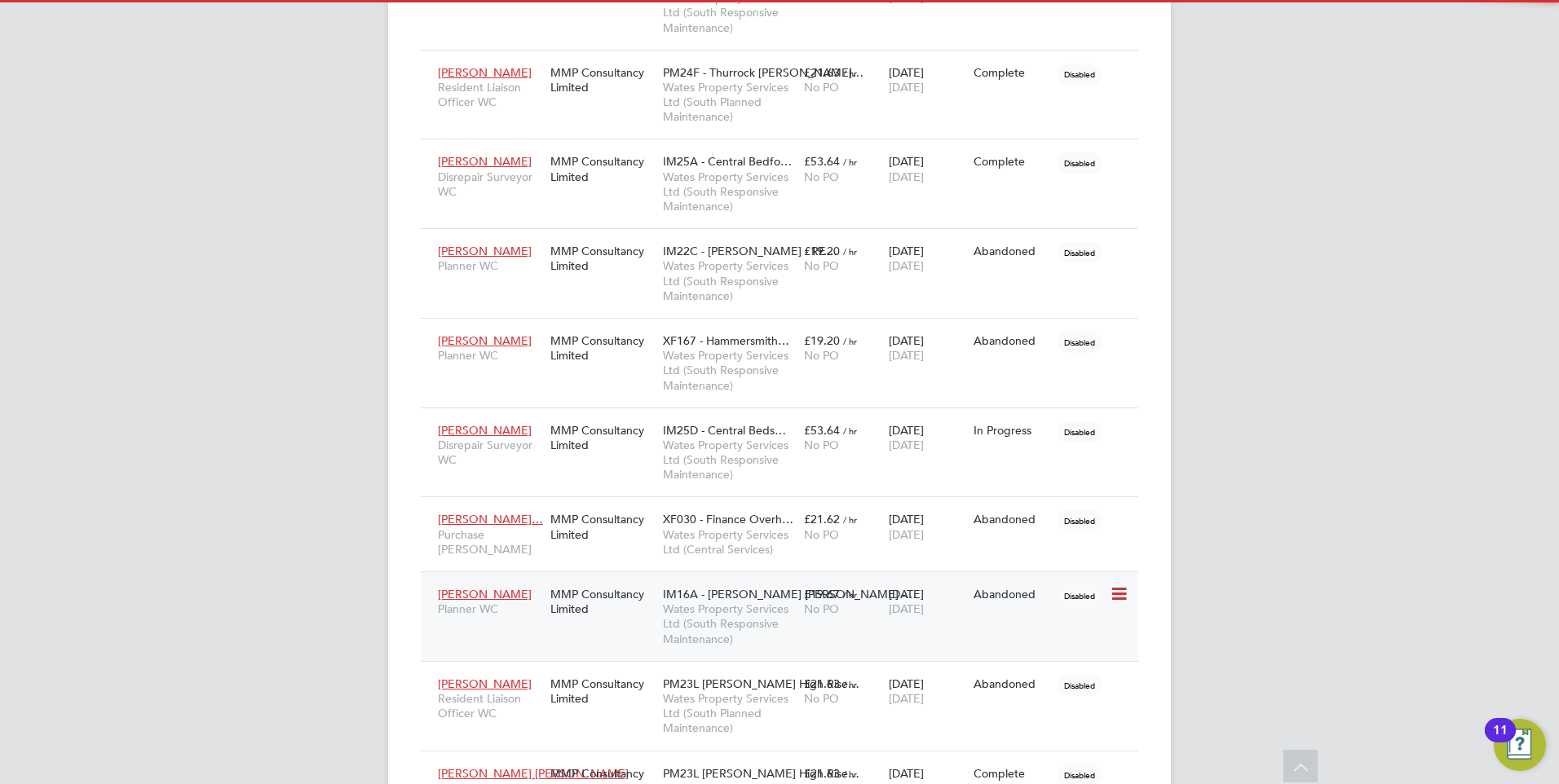
scroll to position [47, 113]
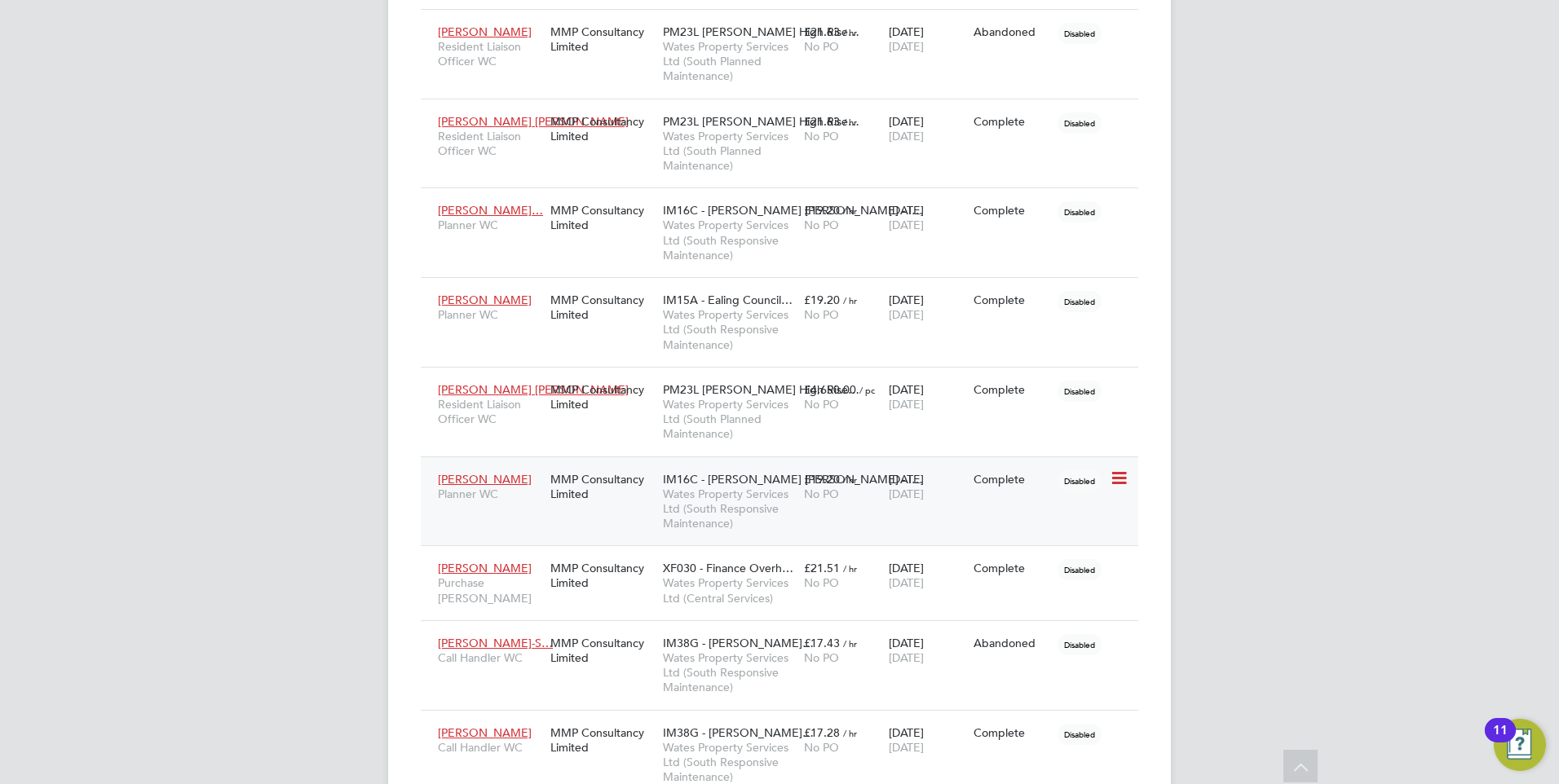
click at [486, 483] on span "Natasha Ward" at bounding box center [484, 479] width 94 height 15
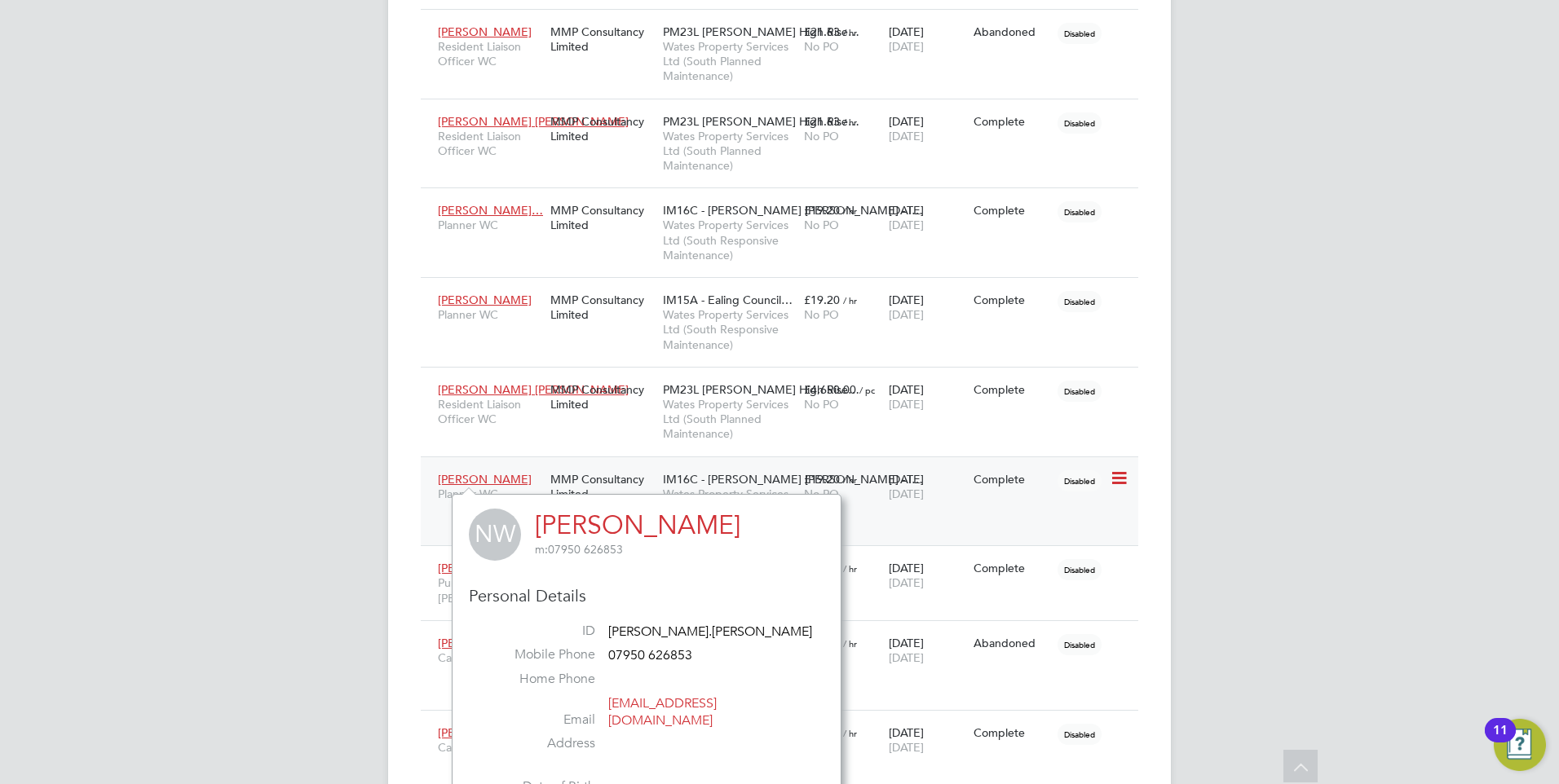
click at [772, 474] on span "IM16C - [PERSON_NAME] [PERSON_NAME] - I…" at bounding box center [792, 479] width 260 height 15
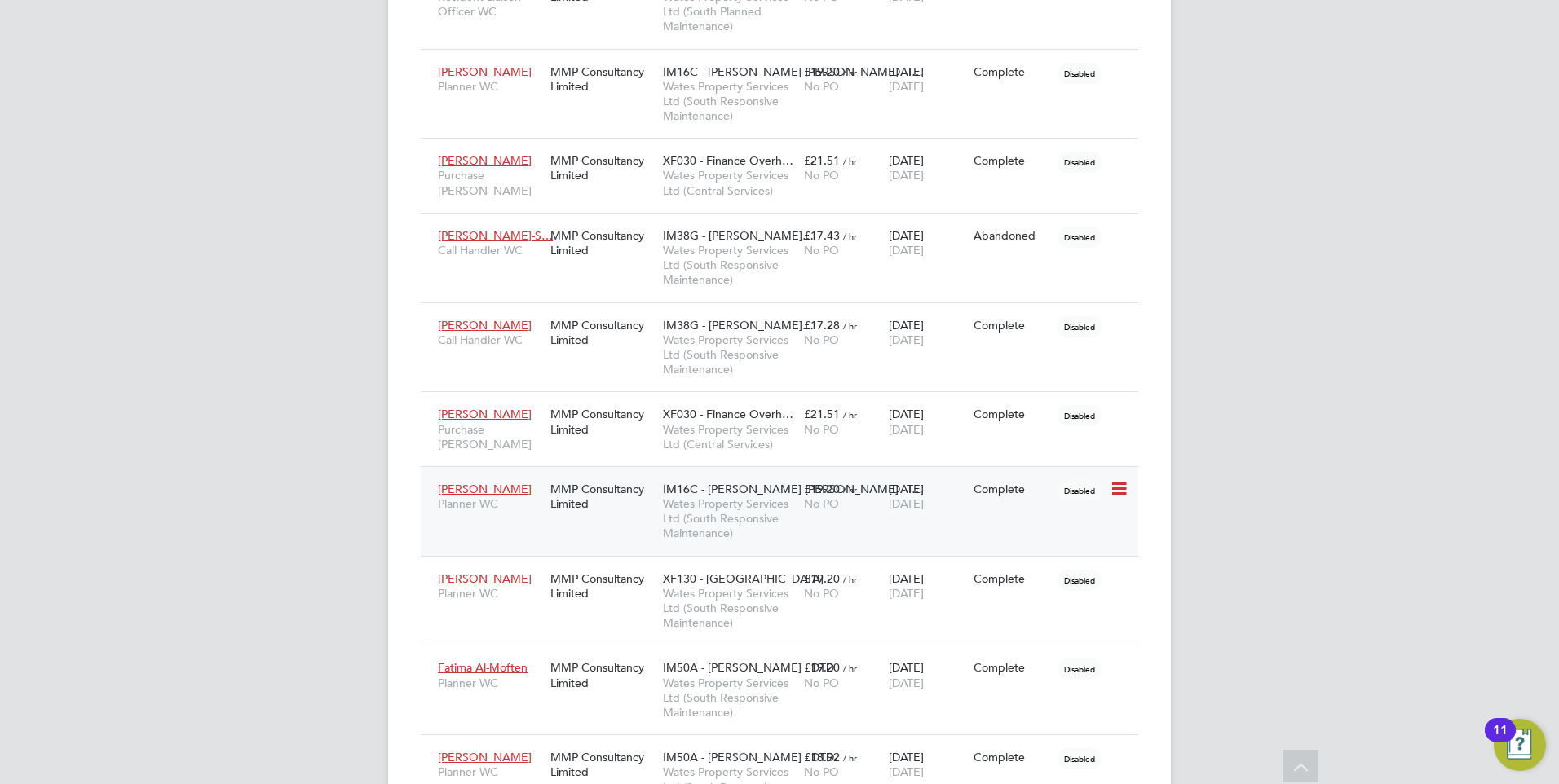
click at [469, 500] on span "Planner WC" at bounding box center [489, 504] width 105 height 15
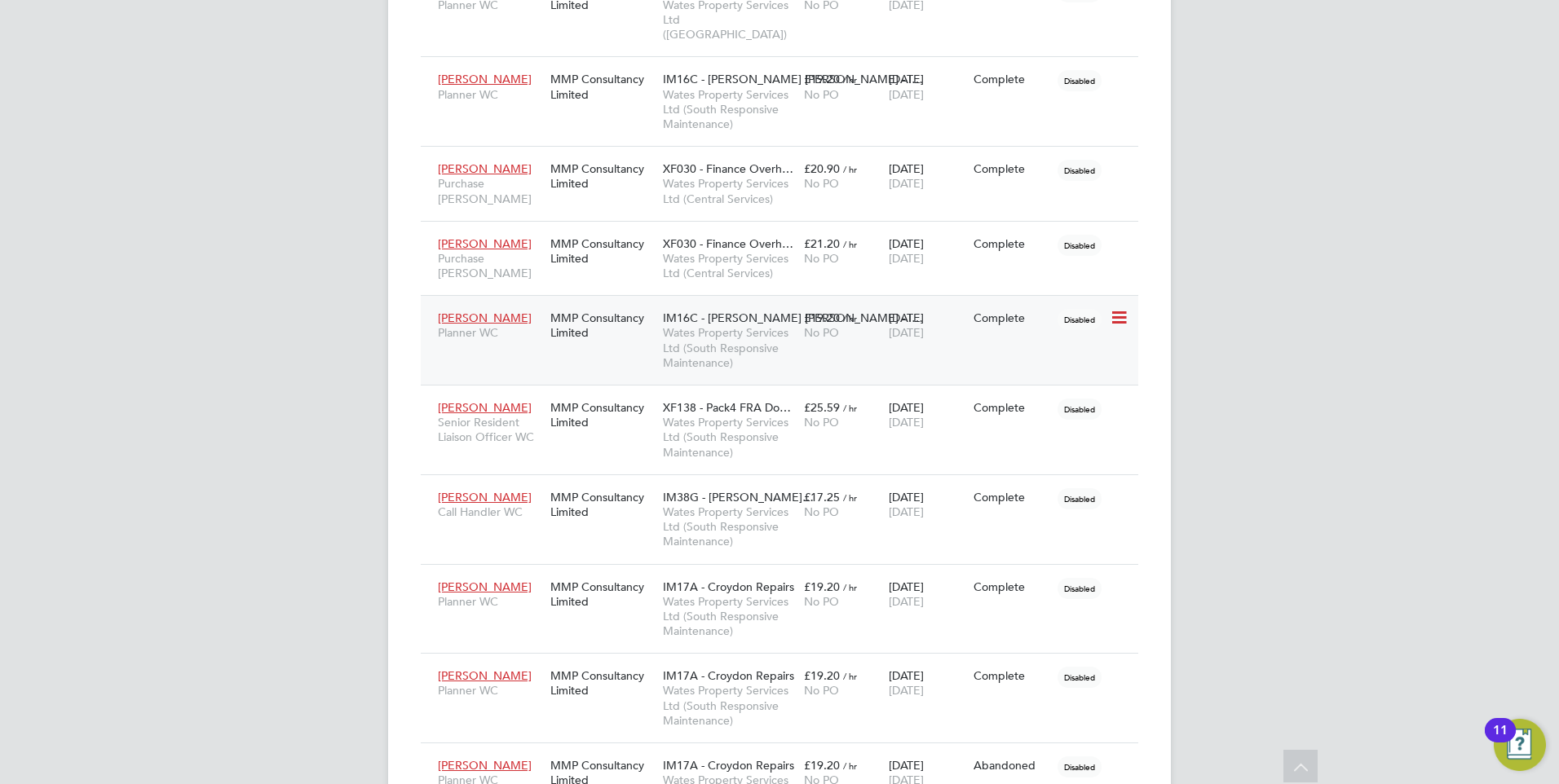
click at [471, 310] on span "Michael Ereira" at bounding box center [484, 318] width 94 height 15
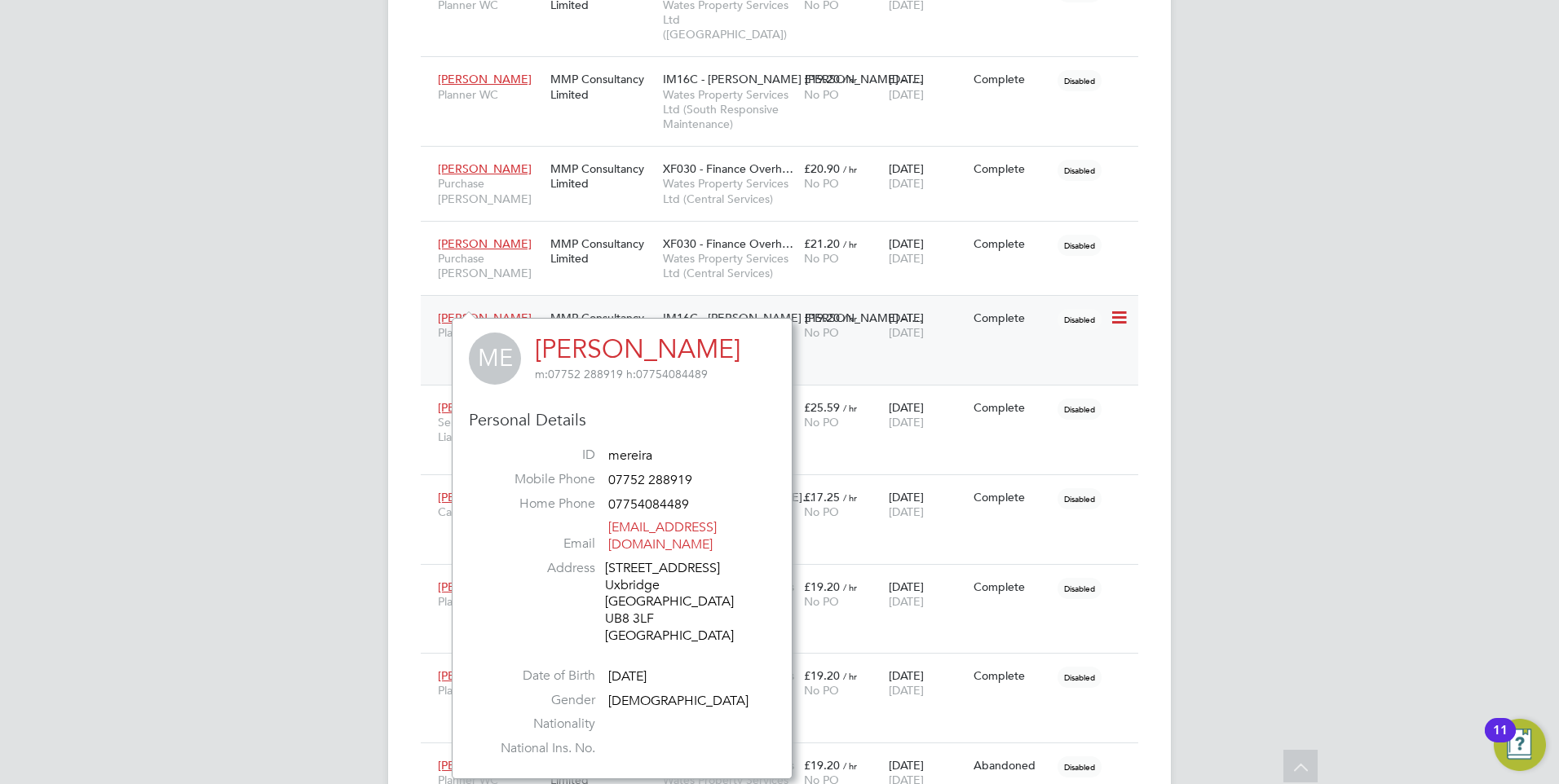
click at [810, 326] on div "£19.20 / hr No PO" at bounding box center [843, 324] width 85 height 45
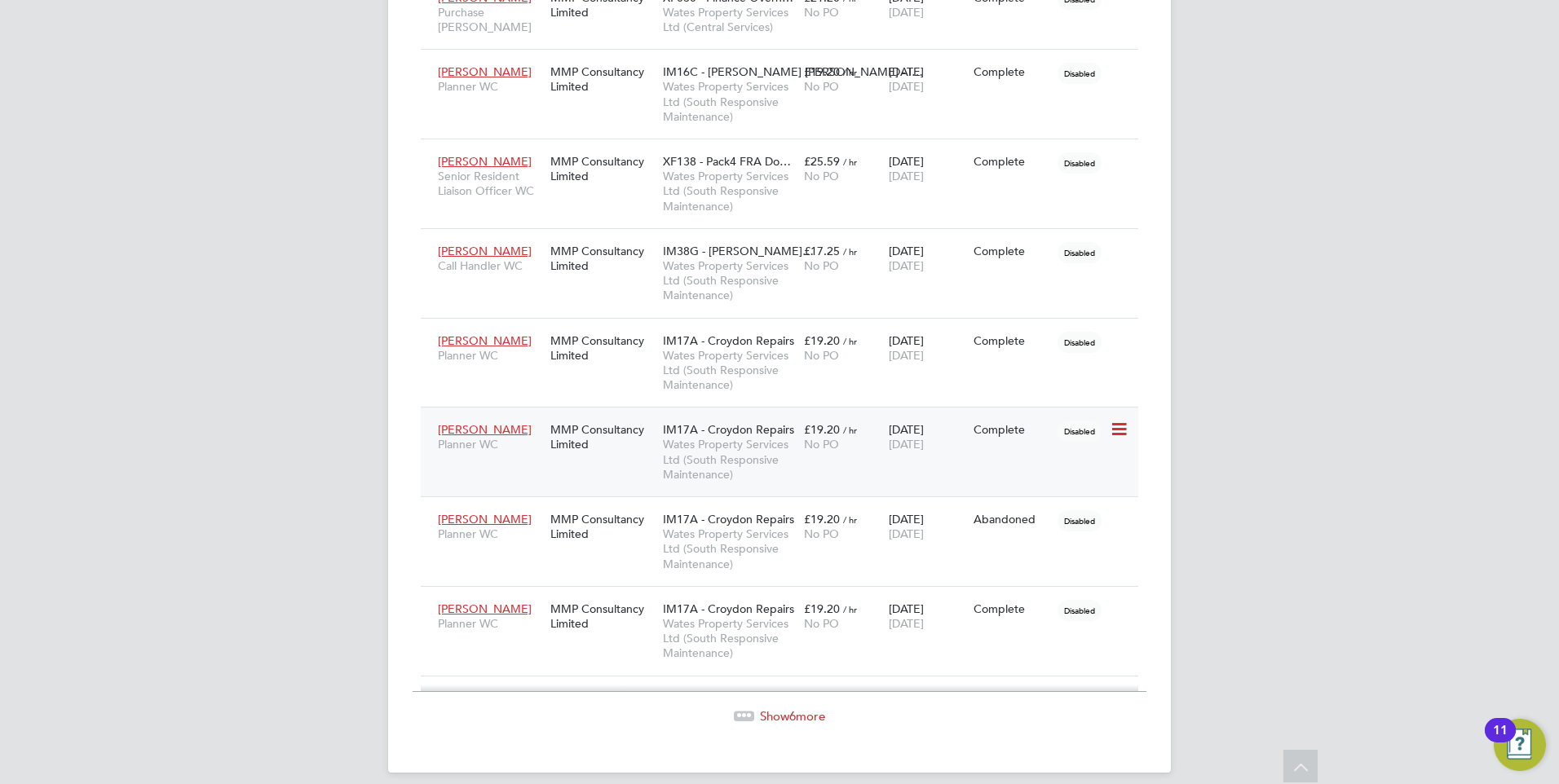
click at [497, 437] on span "Planner WC" at bounding box center [489, 445] width 105 height 15
click at [765, 607] on span "Show 6 more" at bounding box center [792, 716] width 65 height 16
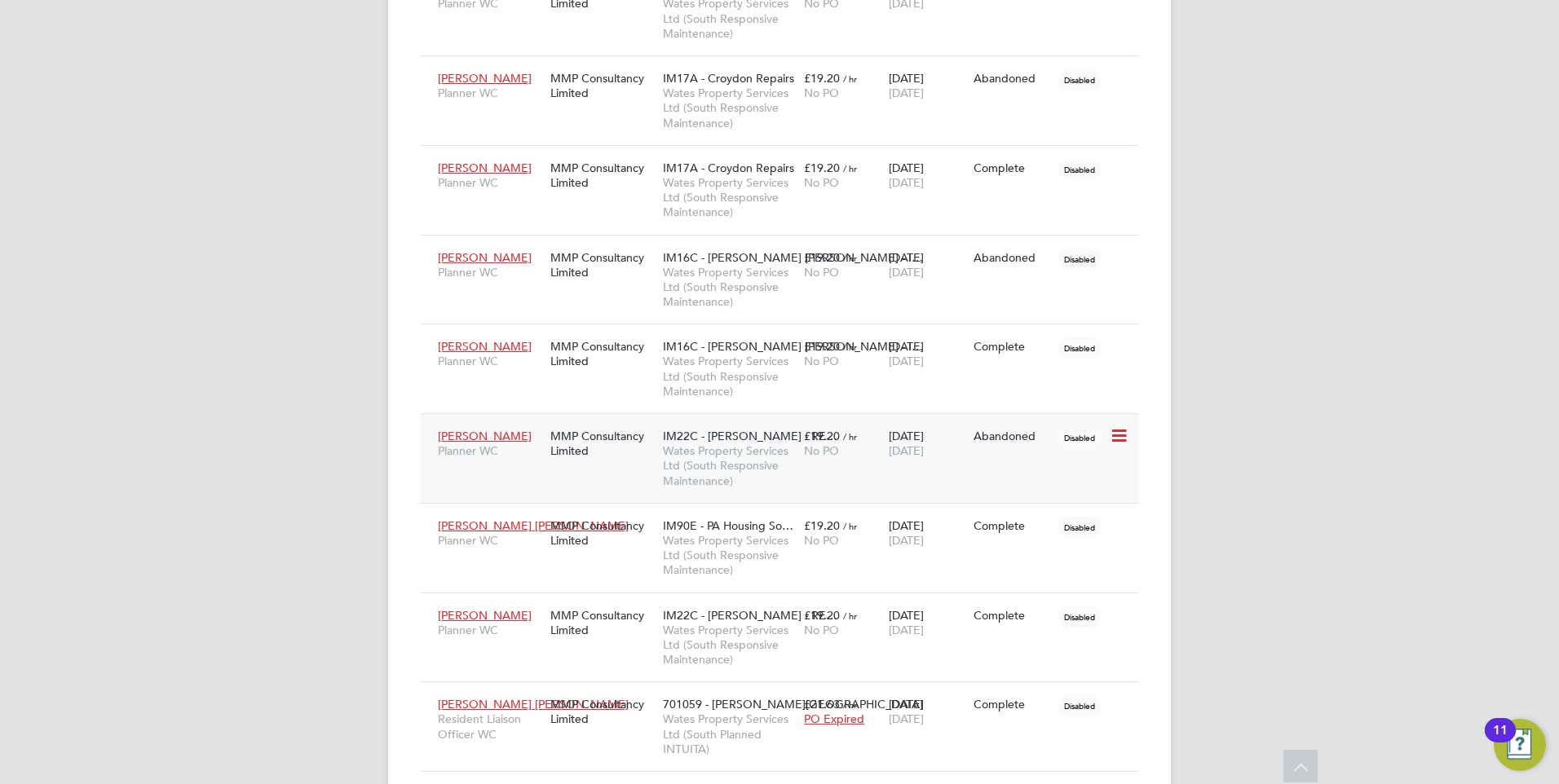
click at [497, 444] on span "Planner WC" at bounding box center [489, 451] width 105 height 15
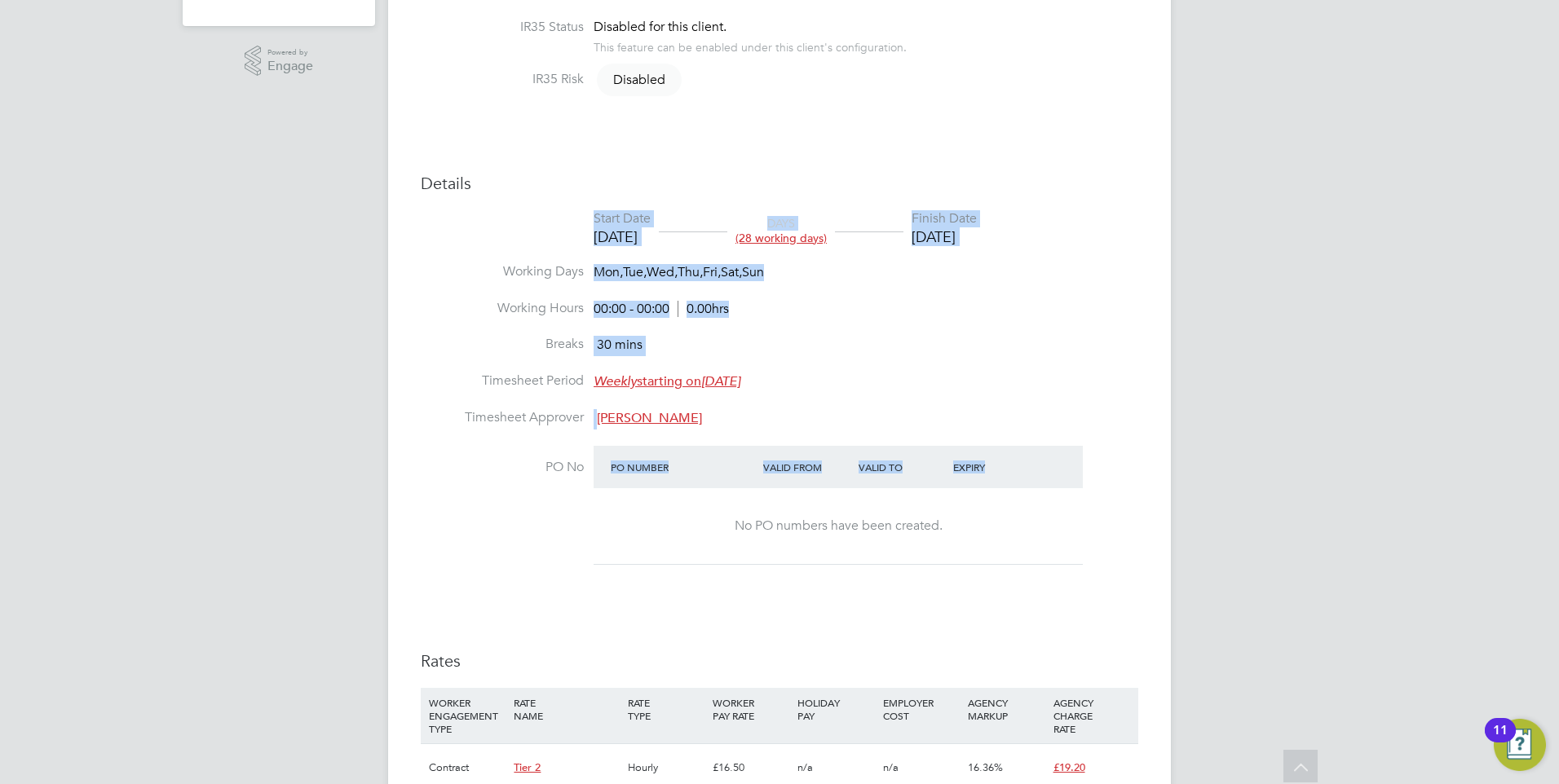
drag, startPoint x: 690, startPoint y: 512, endPoint x: 551, endPoint y: 234, distance: 310.8
click at [546, 227] on ul "Start Date 02 Mar 2024 DAYS (28 working days) Finish Date 29 Mar 2024 Working D…" at bounding box center [780, 398] width 717 height 375
drag, startPoint x: 551, startPoint y: 234, endPoint x: 908, endPoint y: 457, distance: 420.9
click at [908, 457] on div "Valid To" at bounding box center [902, 467] width 95 height 30
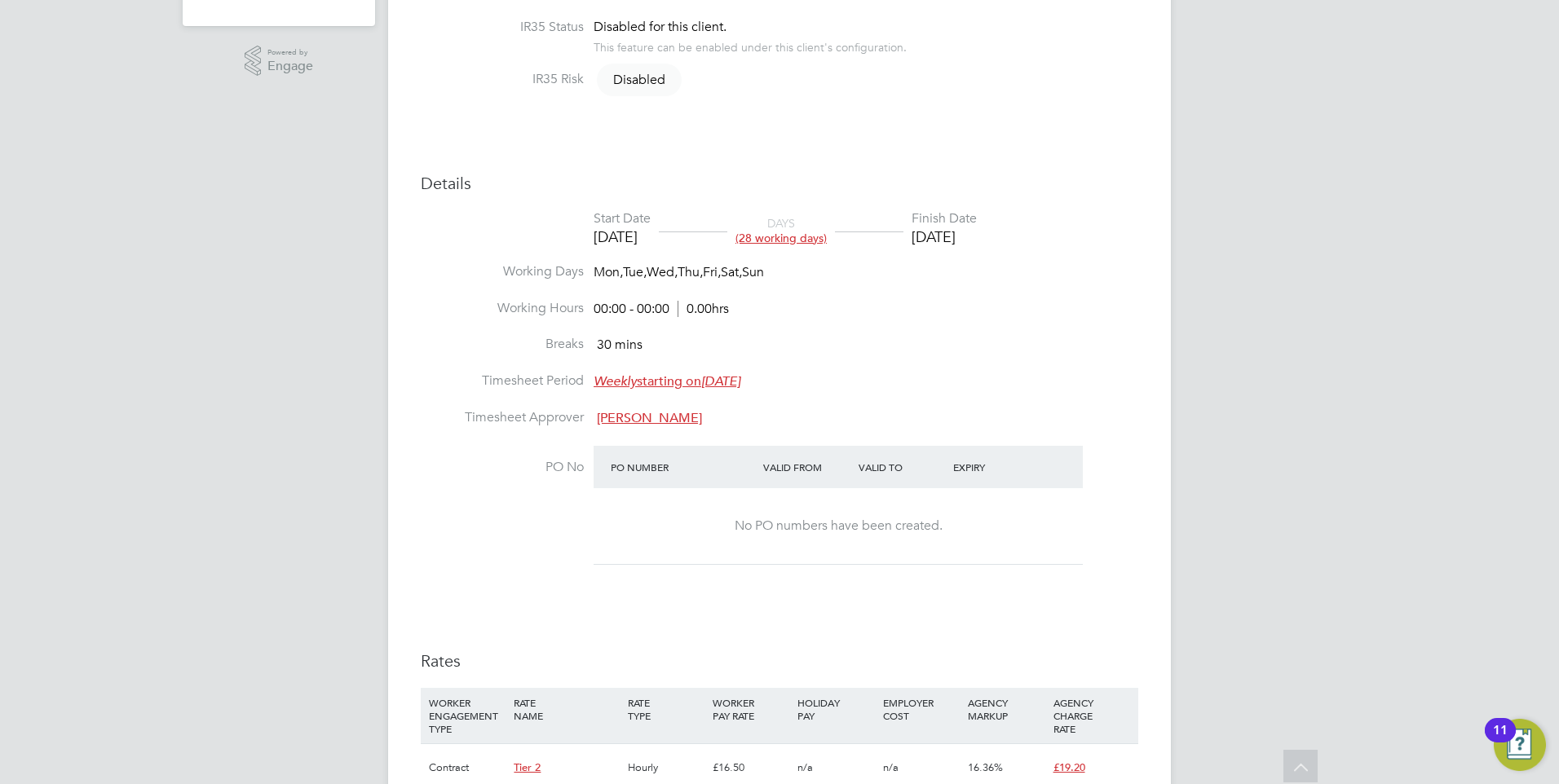
click at [651, 423] on span "Lauren O'Mara" at bounding box center [650, 419] width 106 height 17
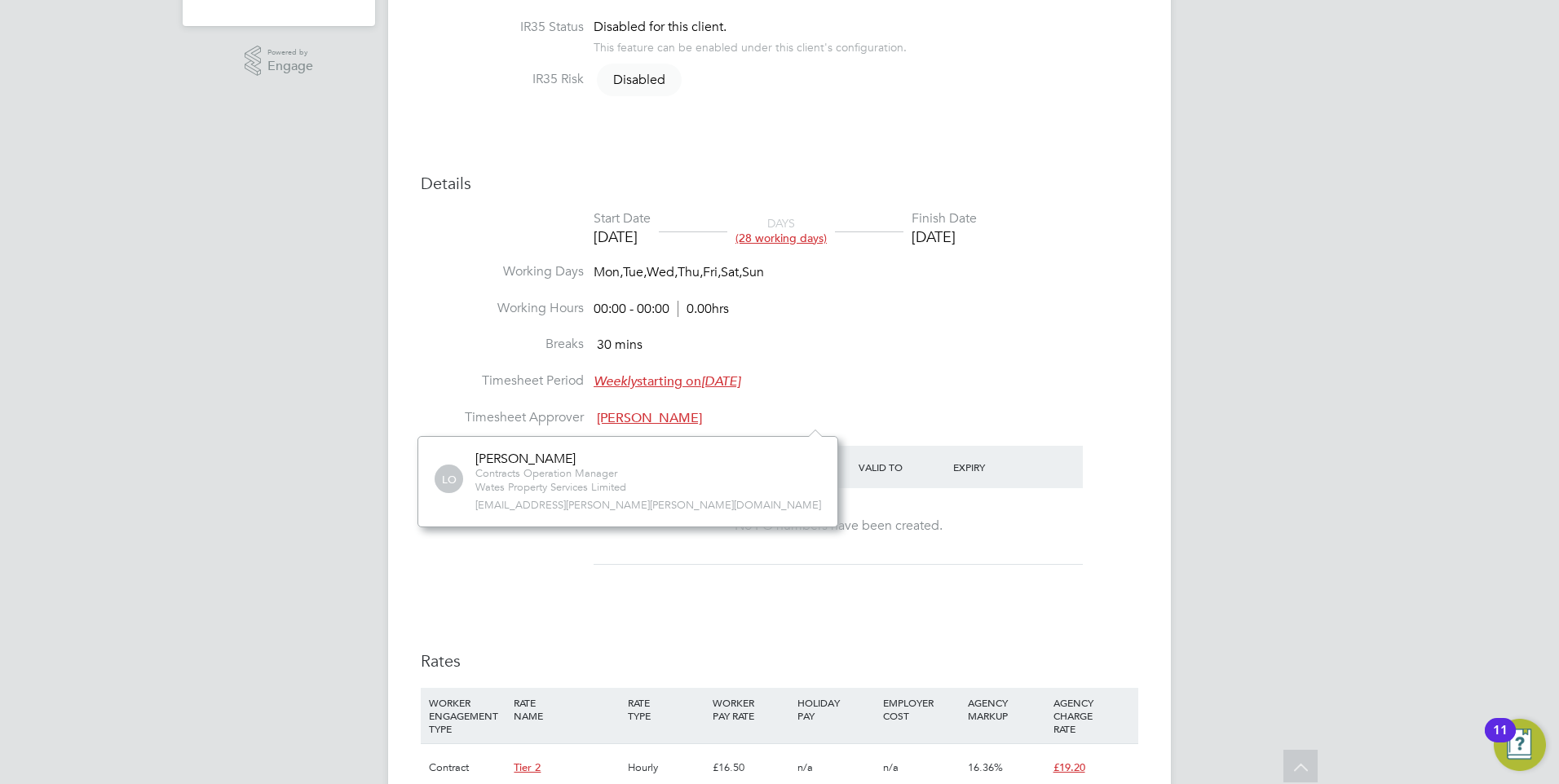
scroll to position [10, 10]
drag, startPoint x: 605, startPoint y: 508, endPoint x: 472, endPoint y: 512, distance: 133.1
click at [472, 512] on div "LO Lauren O'Mara Contracts Operation Manager Wates Property Services Limited la…" at bounding box center [627, 482] width 387 height 62
drag, startPoint x: 1378, startPoint y: 327, endPoint x: 1297, endPoint y: 324, distance: 81.1
click at [1378, 327] on div "EQ Eva Quinn Notifications 16 Applications: Network Businesses Sites Workers Co…" at bounding box center [780, 512] width 1559 height 1902
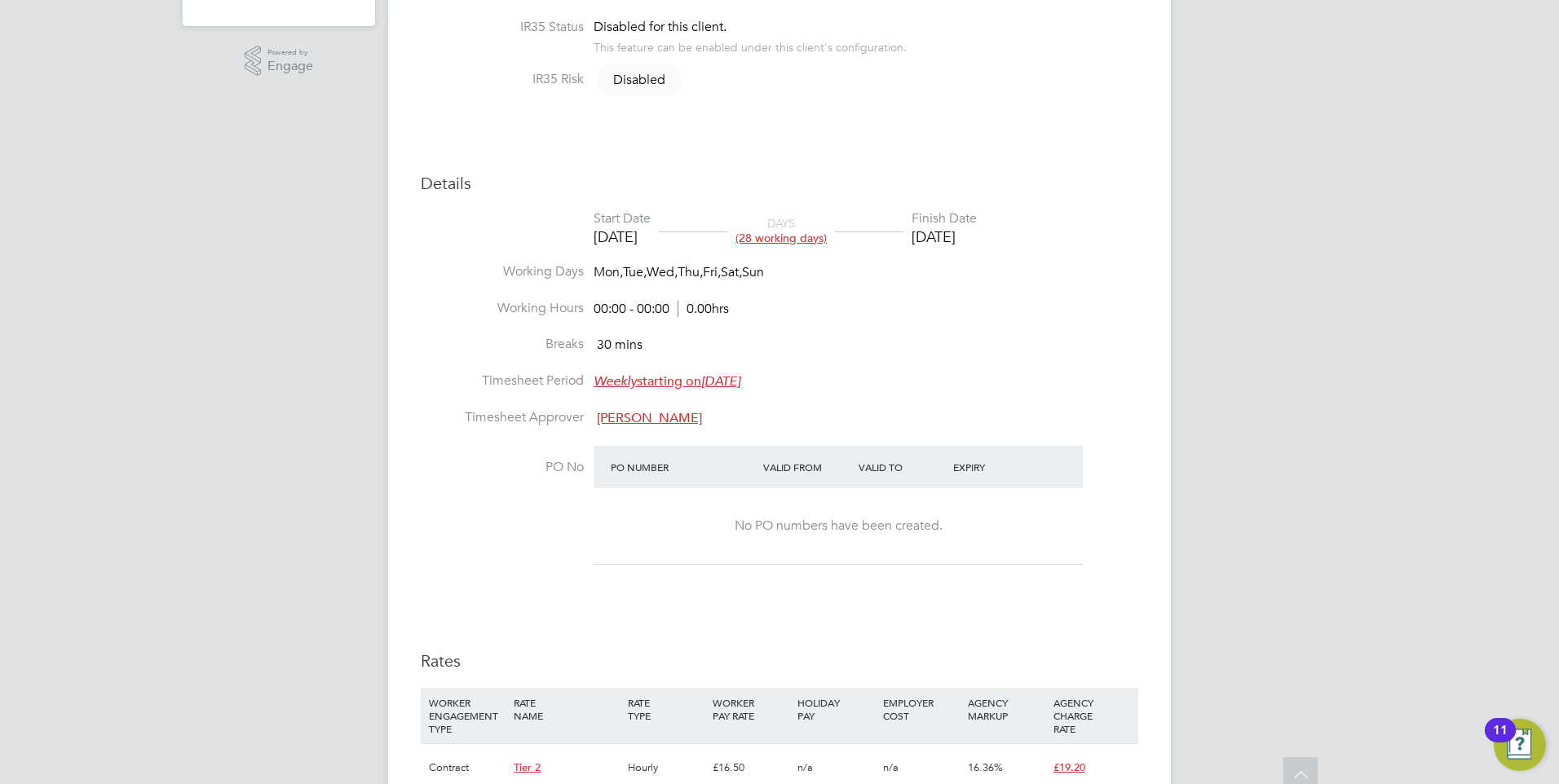
scroll to position [0, 0]
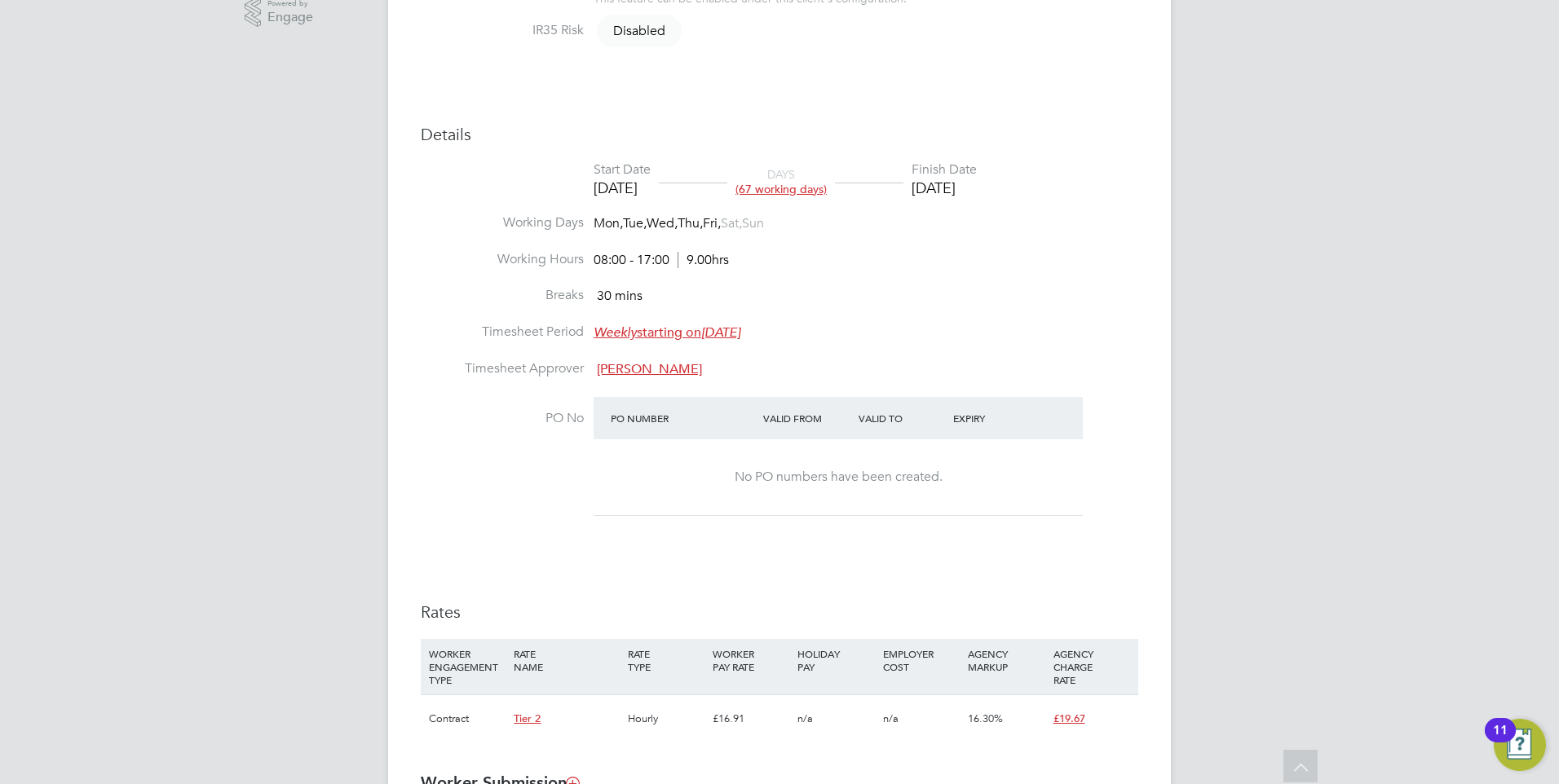
scroll to position [488, 0]
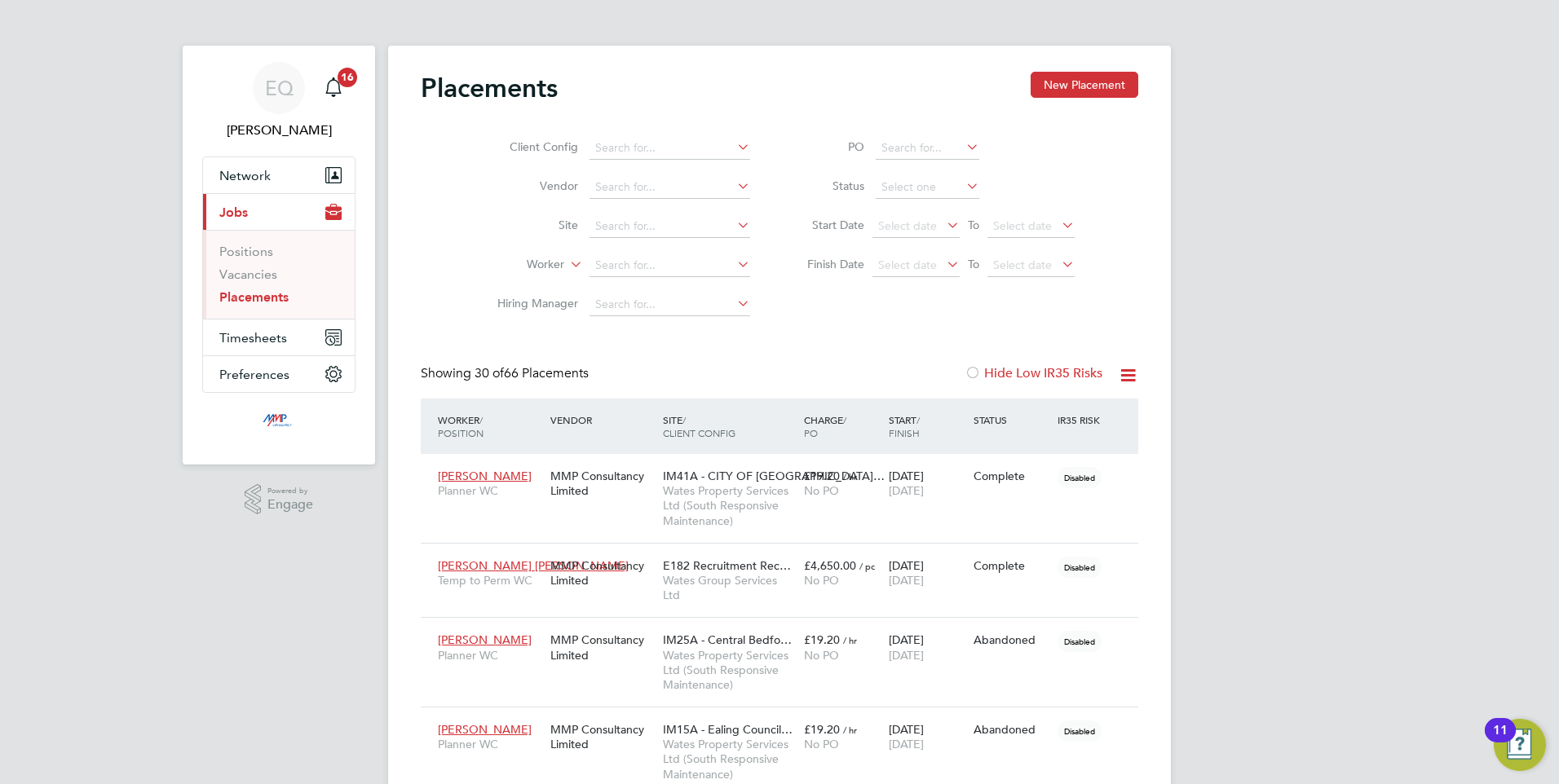
click at [345, 85] on span "16" at bounding box center [347, 77] width 19 height 19
